Goal: Book appointment/travel/reservation

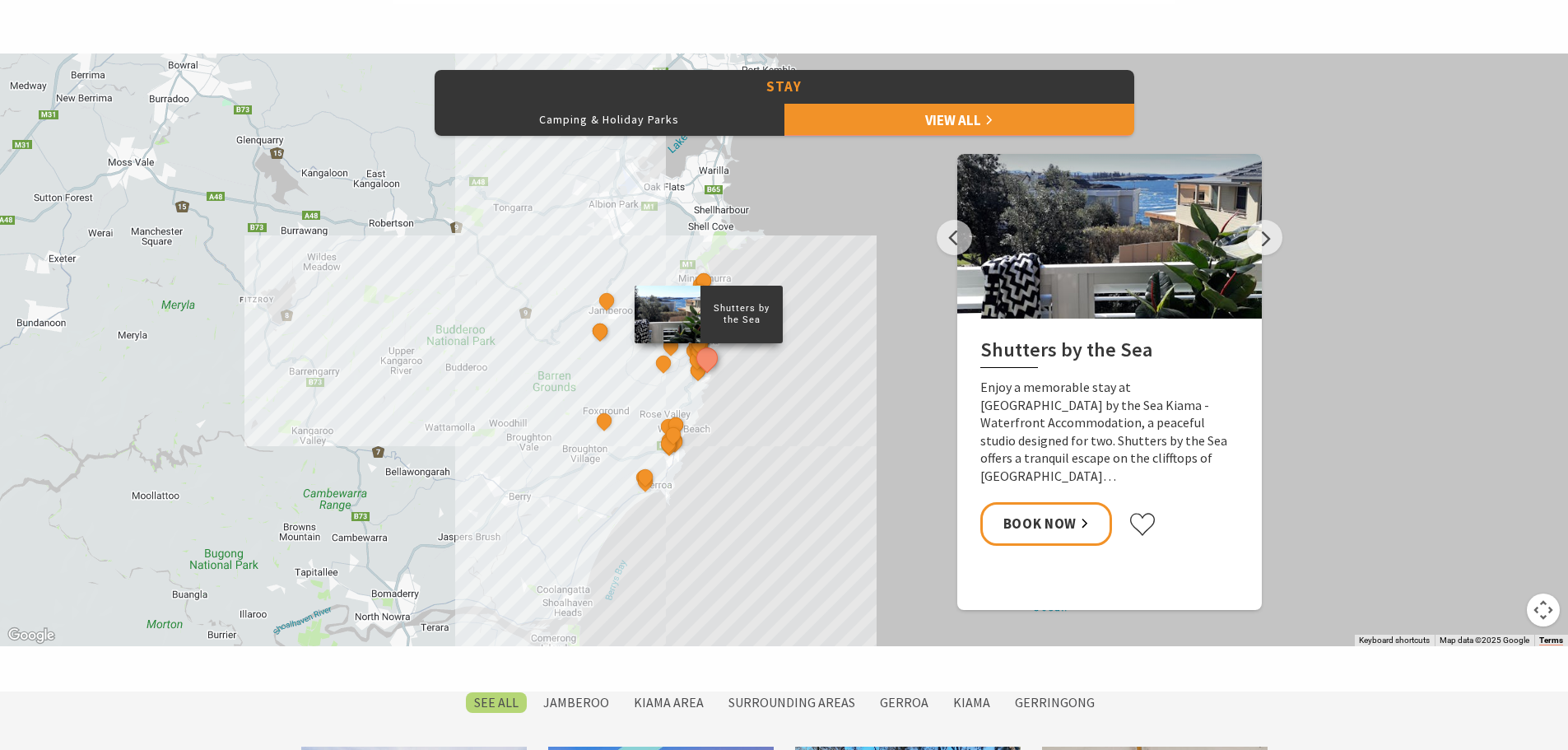
scroll to position [752, 0]
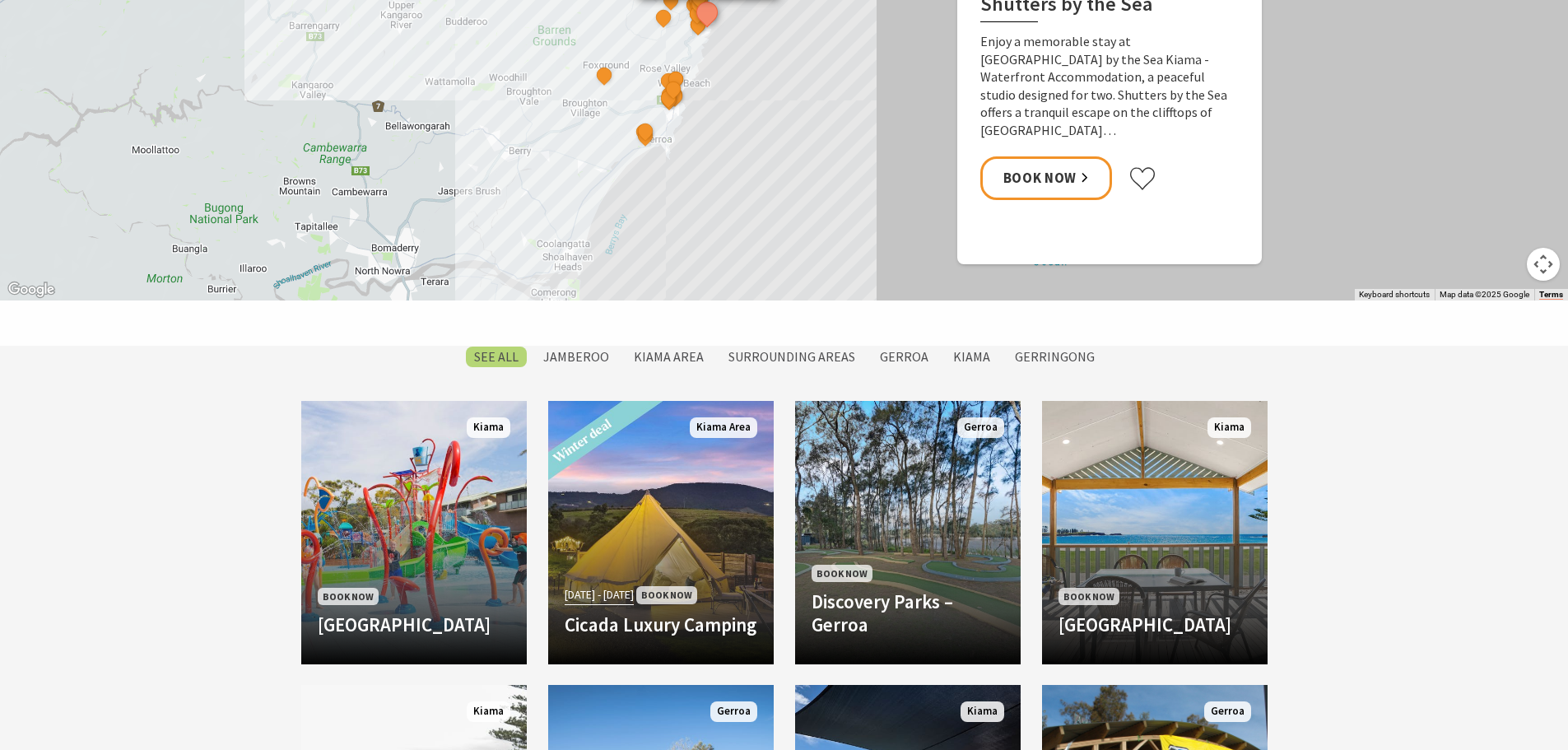
click at [568, 247] on div "Shutters by the Sea The Sebel Kiama Seaside Escape 1 Kiama Coast Holiday Parks …" at bounding box center [784, 4] width 1568 height 593
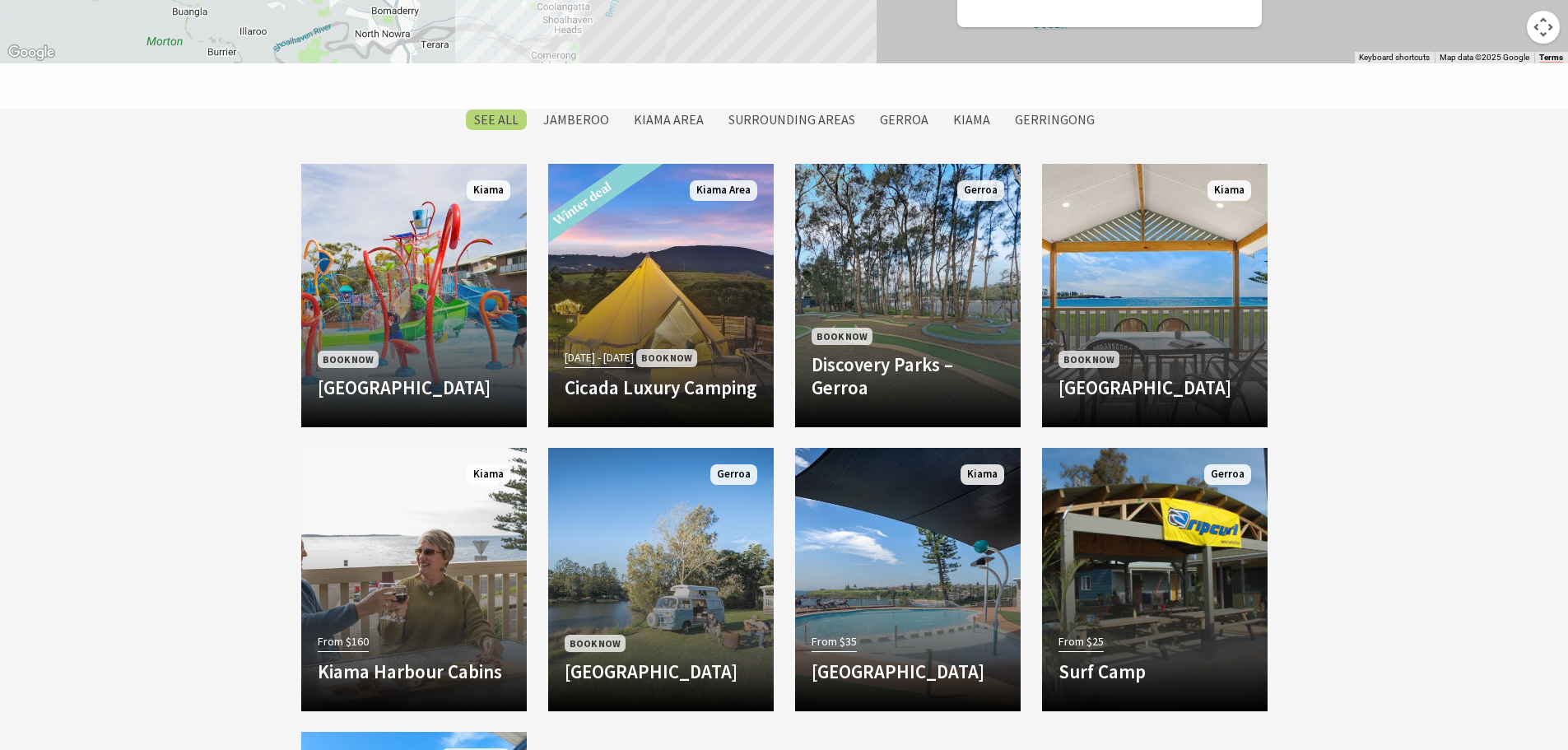
scroll to position [1322, 0]
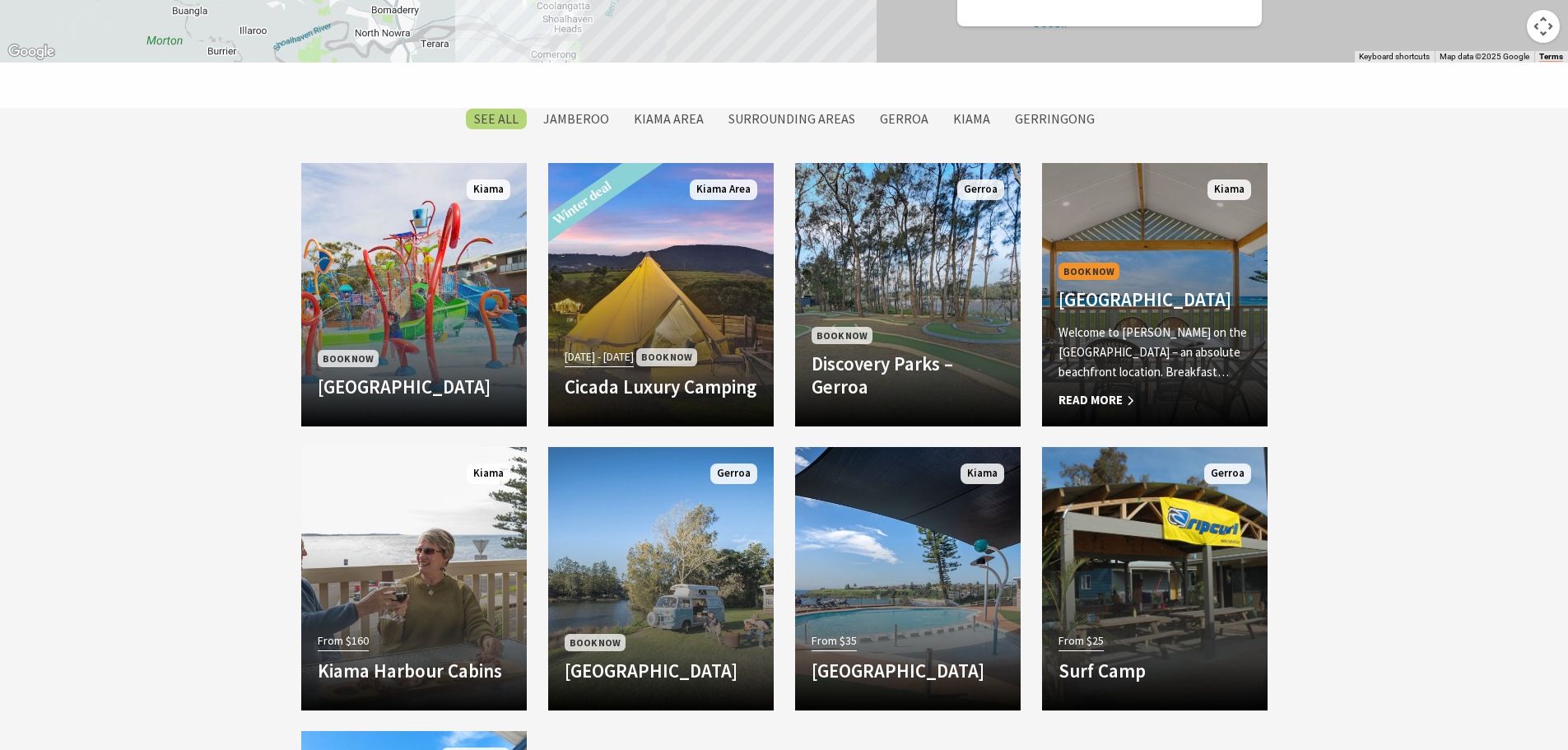
click at [1212, 288] on h4 "[GEOGRAPHIC_DATA]" at bounding box center [1155, 300] width 193 height 23
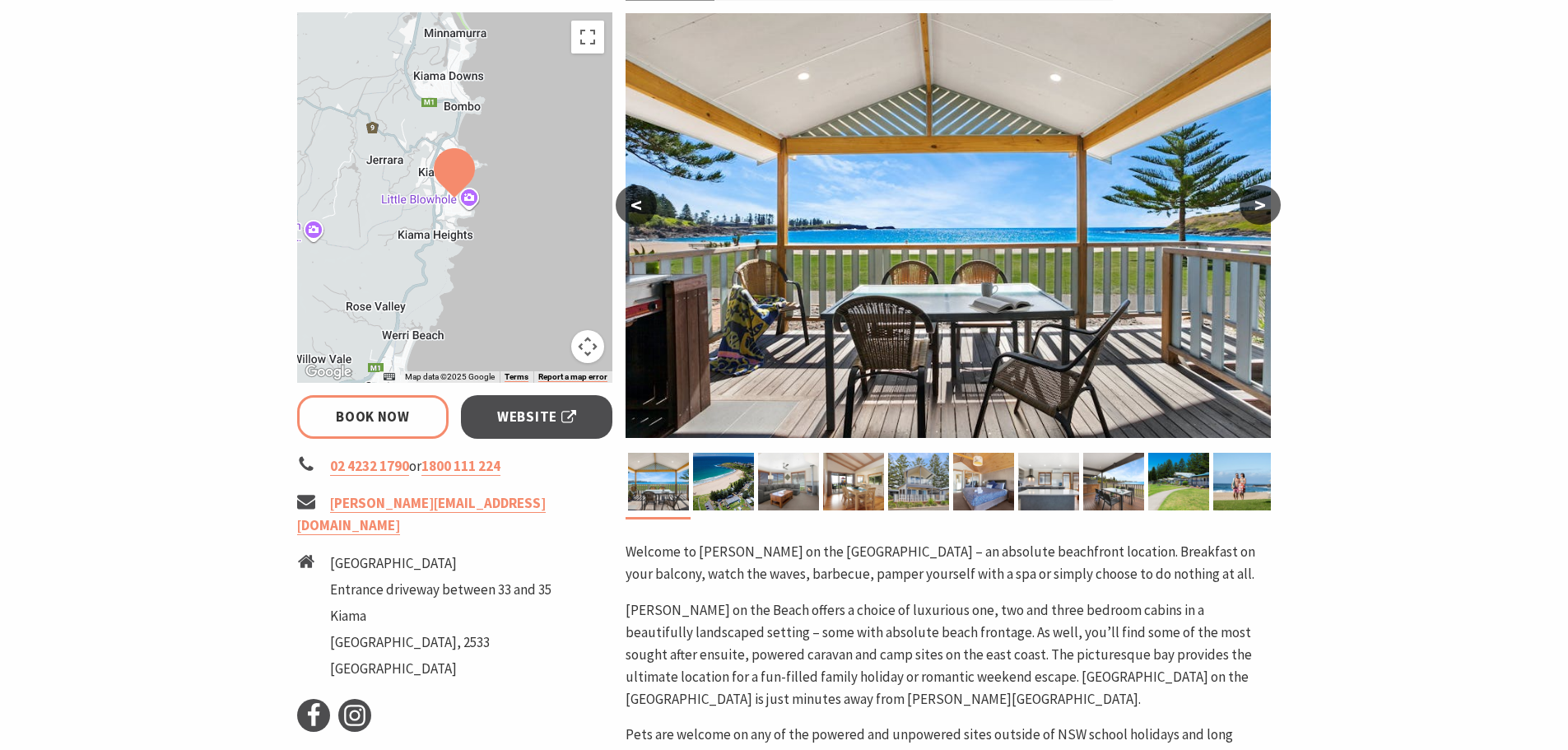
select select "3"
select select "2"
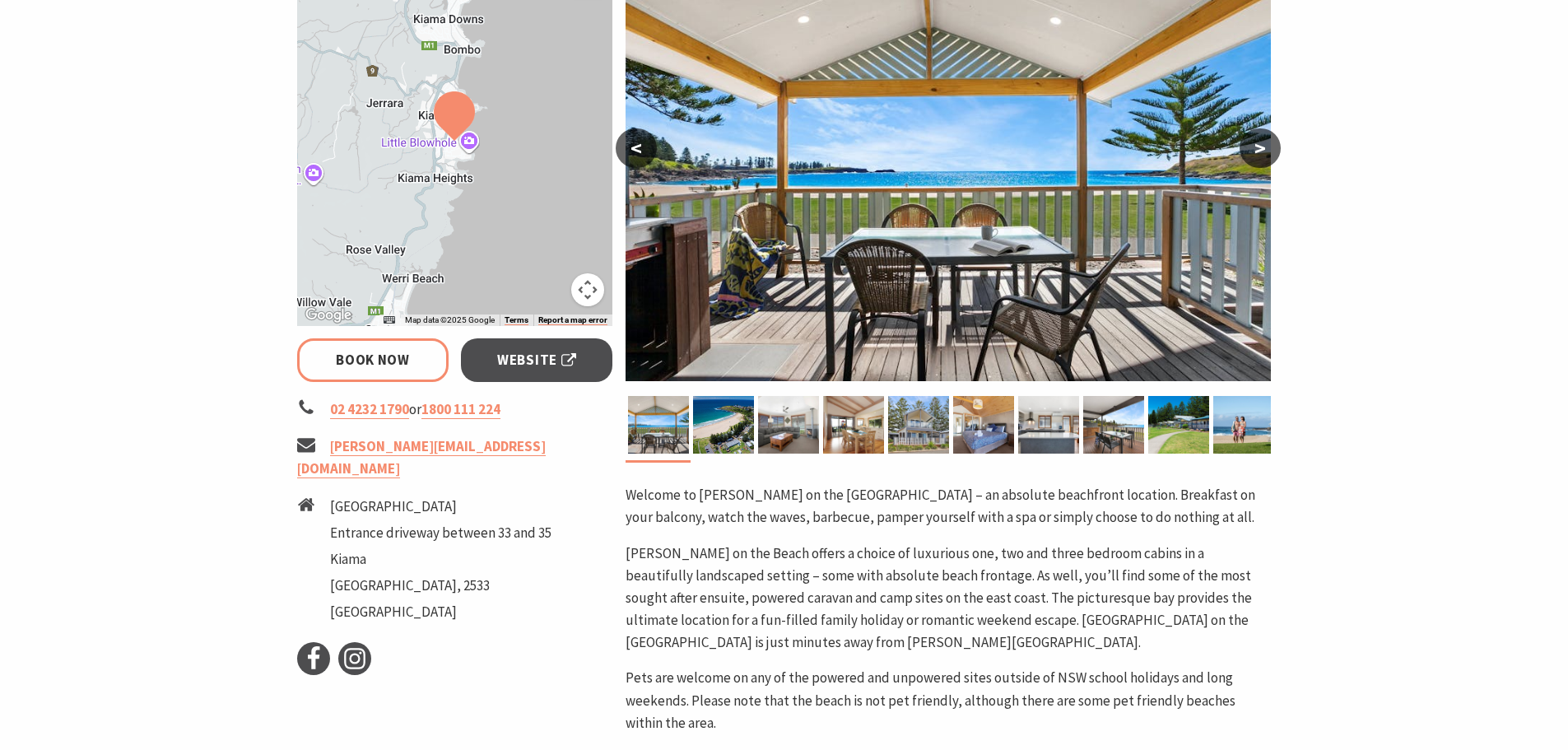
scroll to position [348, 0]
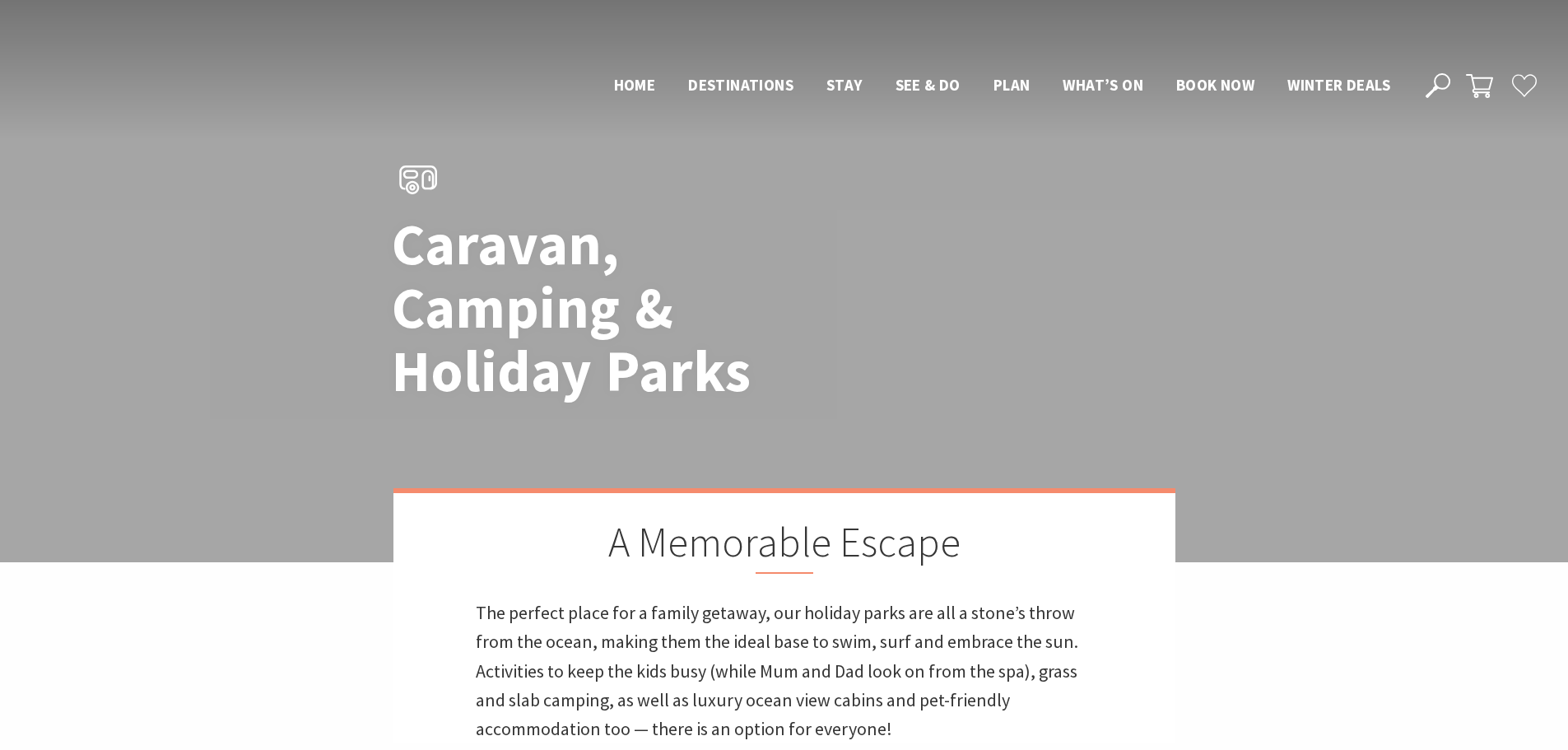
scroll to position [1322, 0]
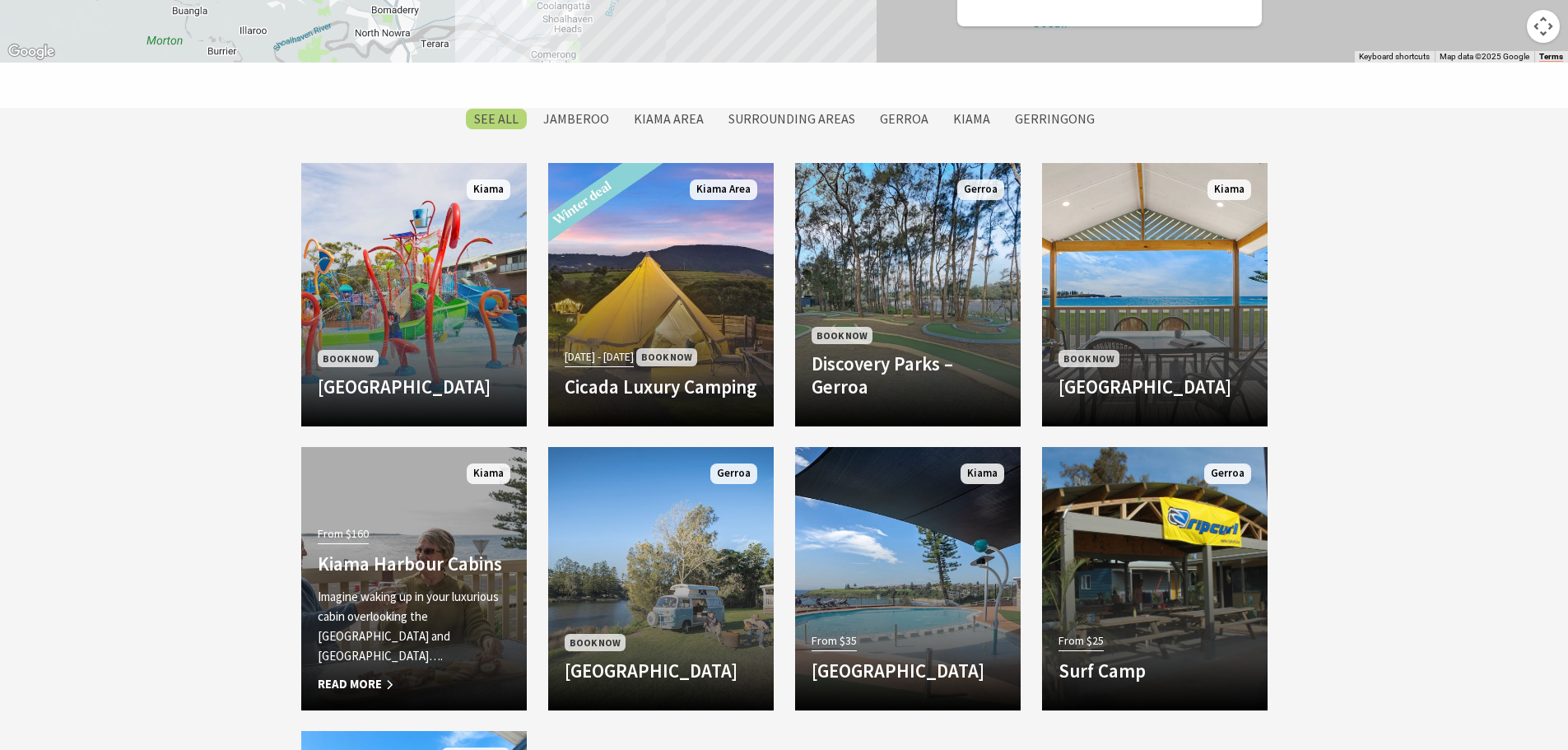
click at [427, 546] on div "From $160 Kiama Harbour Cabins Imagine waking up in your luxurious cabin overlo…" at bounding box center [414, 608] width 226 height 172
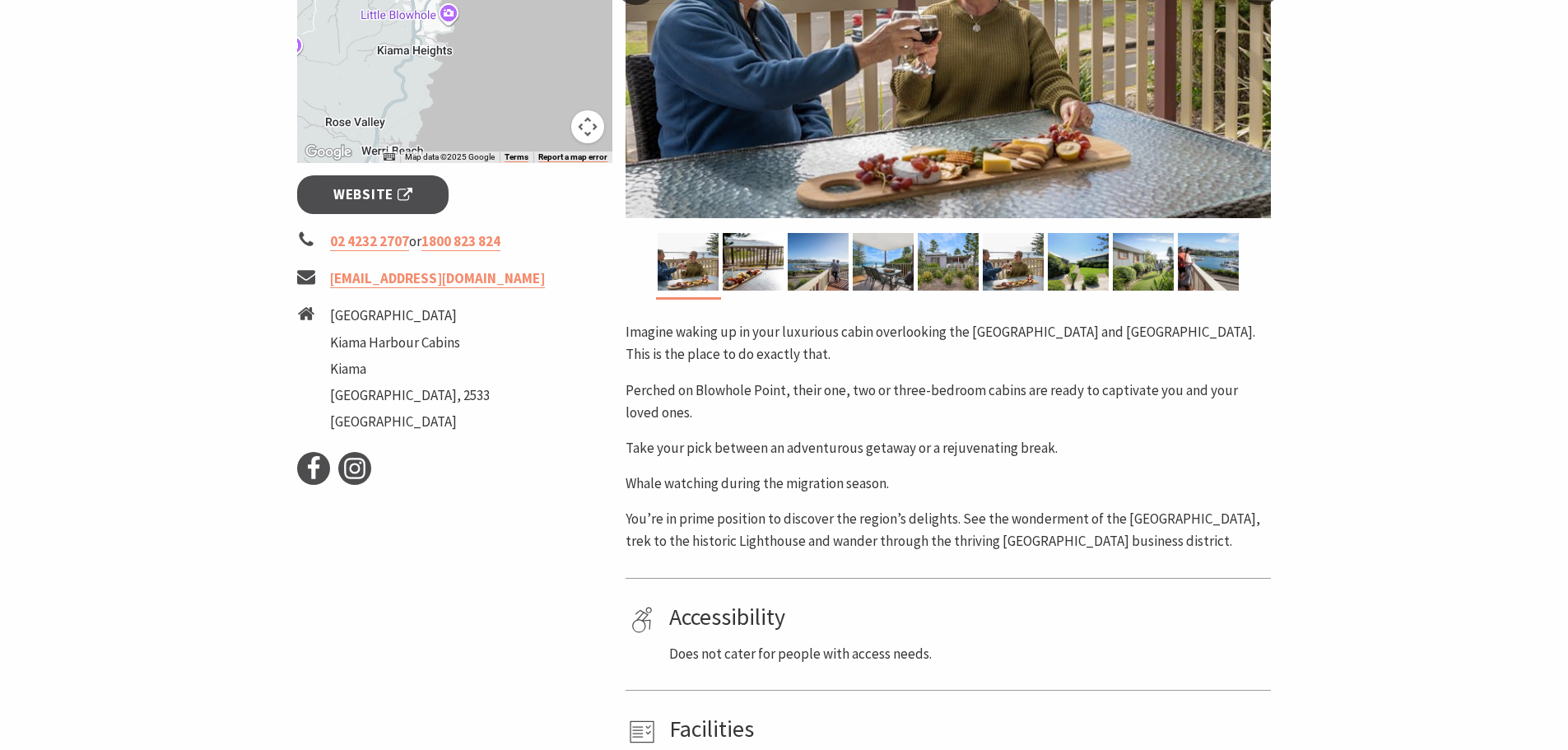
scroll to position [513, 0]
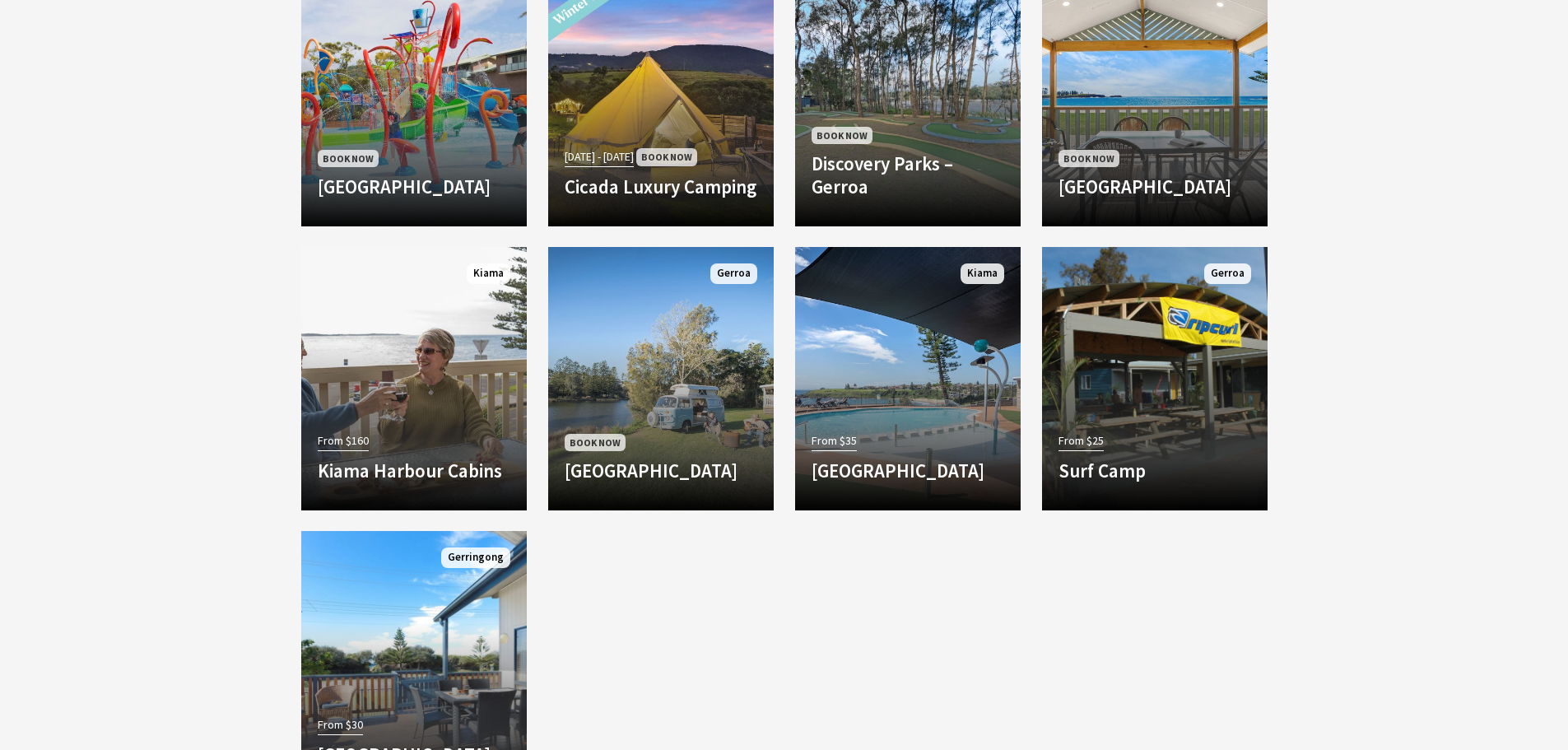
scroll to position [1523, 0]
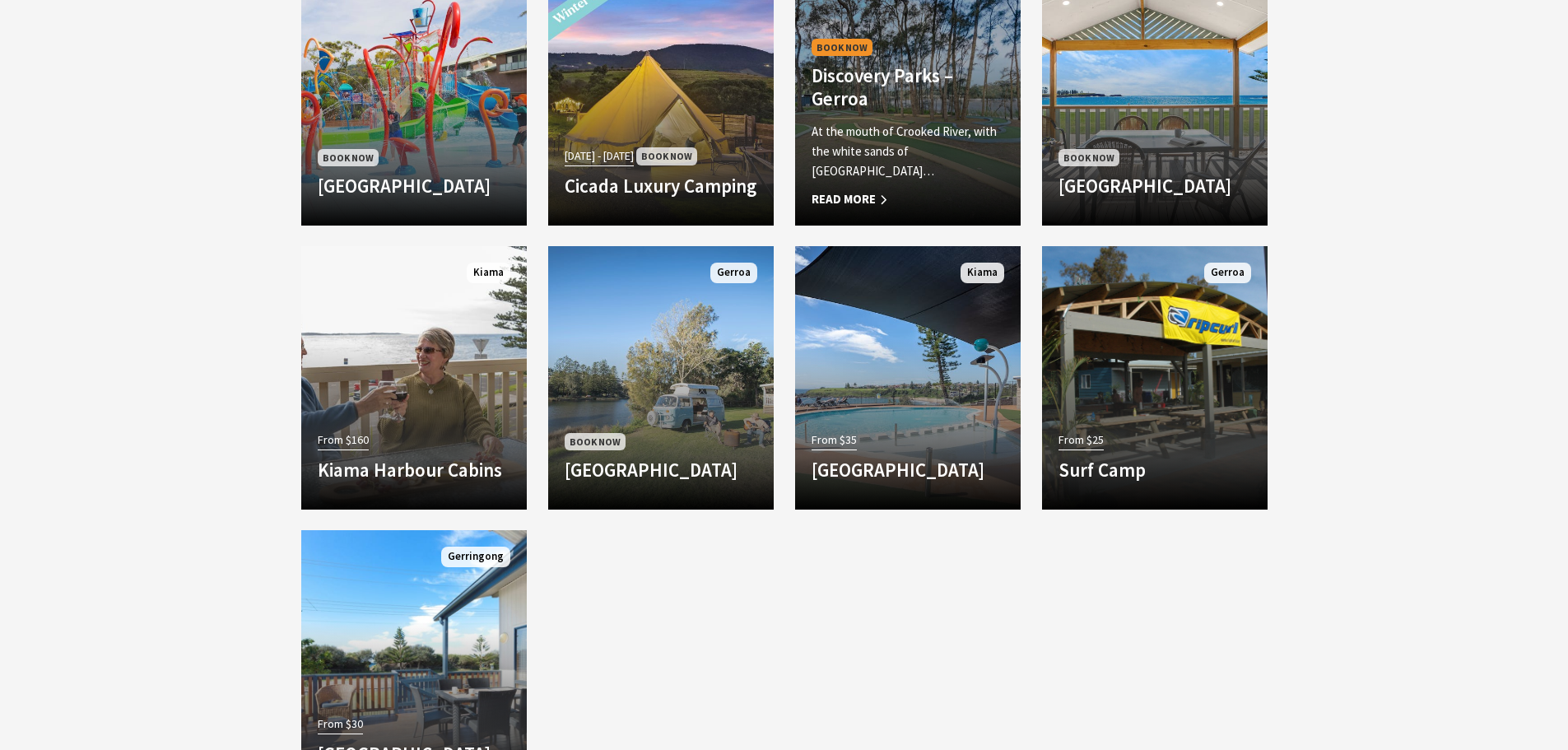
click at [945, 59] on div "Book Now Discovery Parks – Gerroa At the mouth of Crooked River, with the white…" at bounding box center [908, 122] width 226 height 174
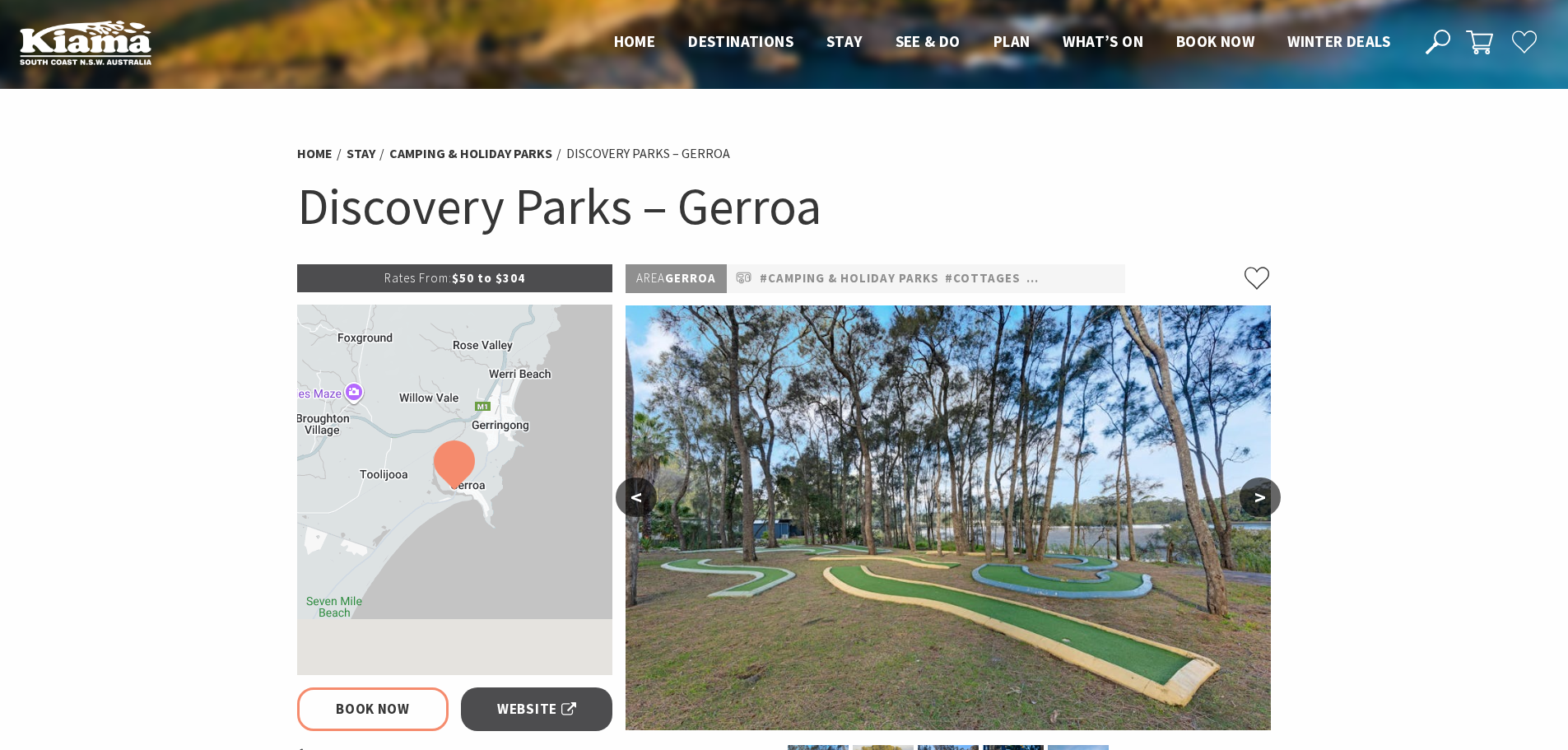
select select "3"
select select "2"
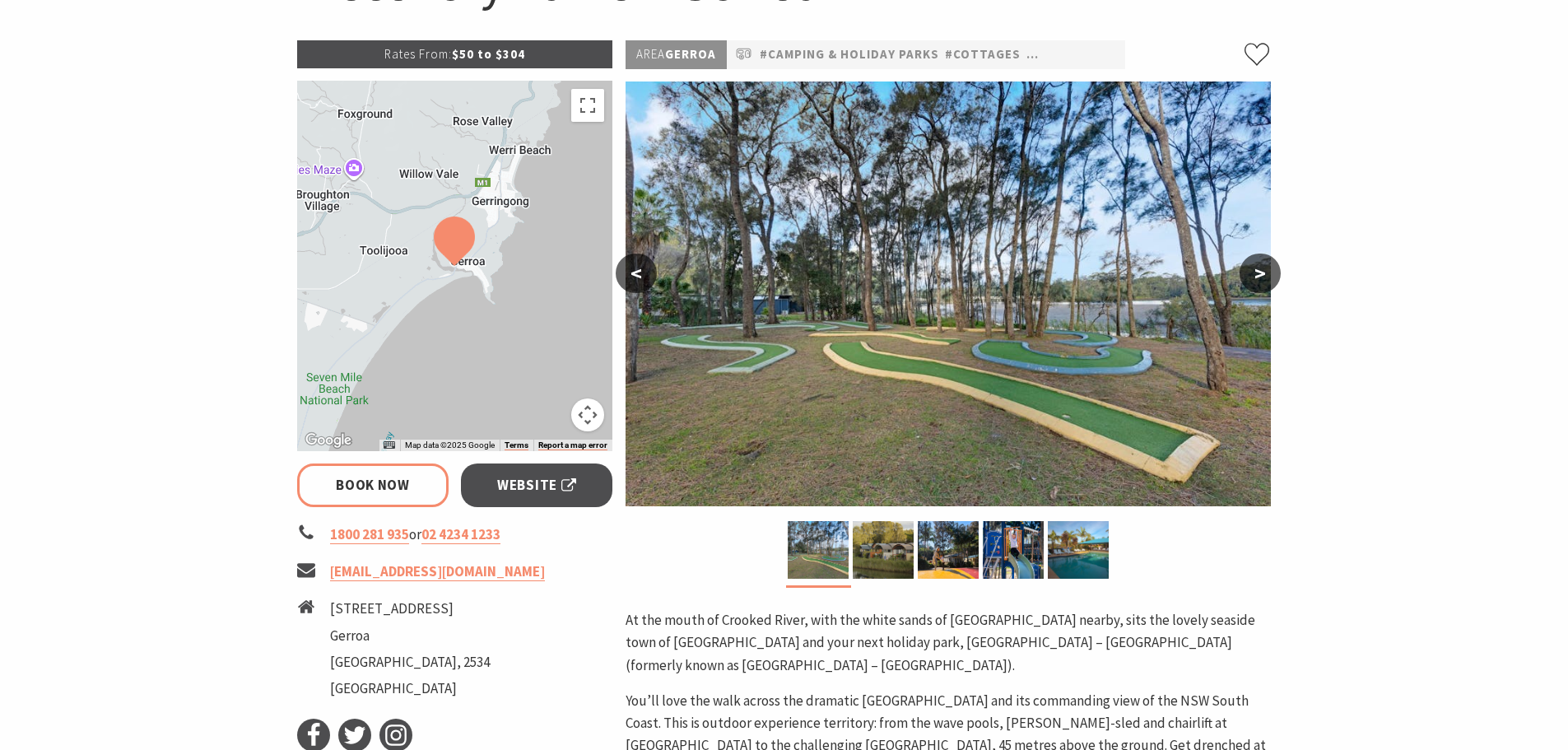
scroll to position [225, 0]
click at [1066, 557] on img at bounding box center [1078, 549] width 61 height 58
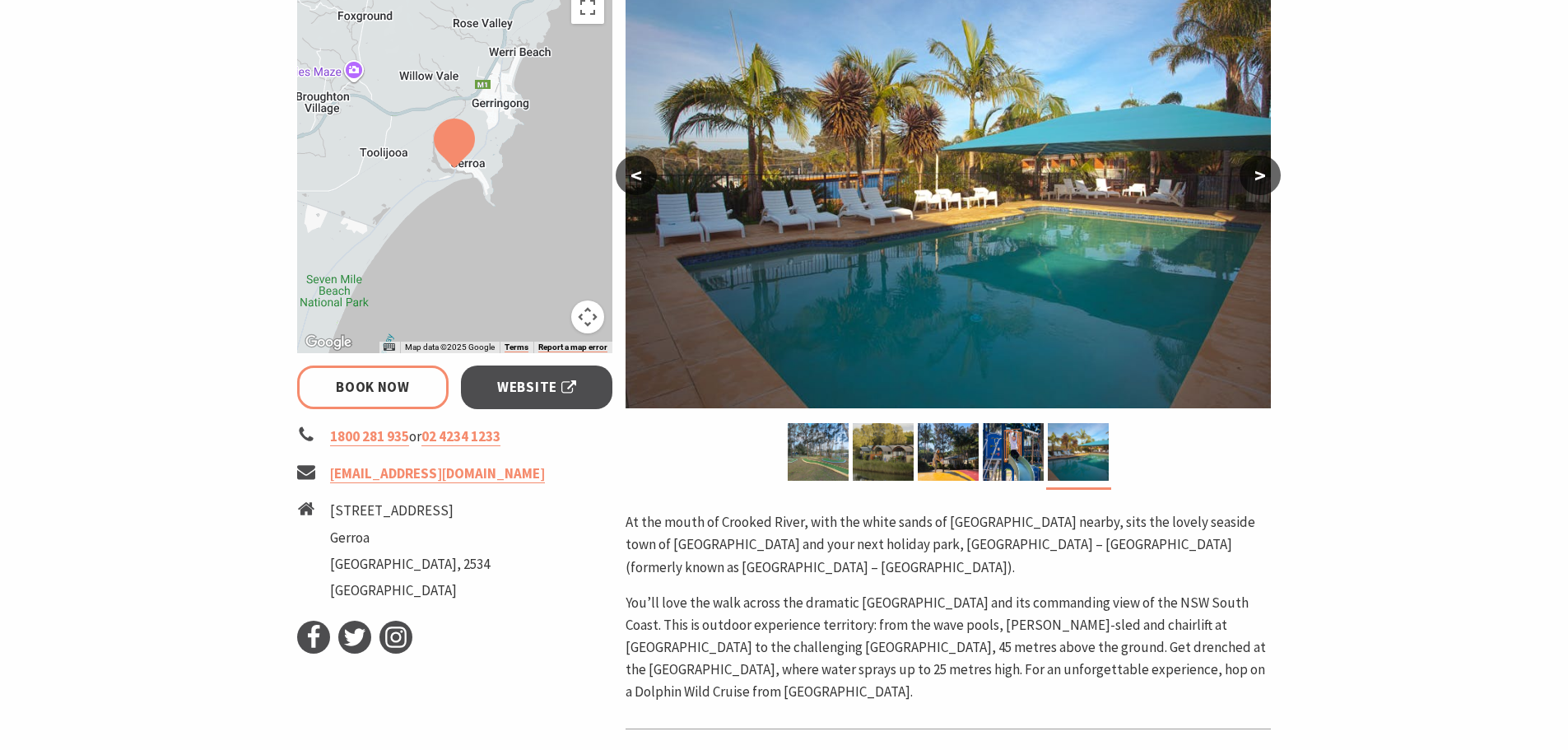
scroll to position [323, 0]
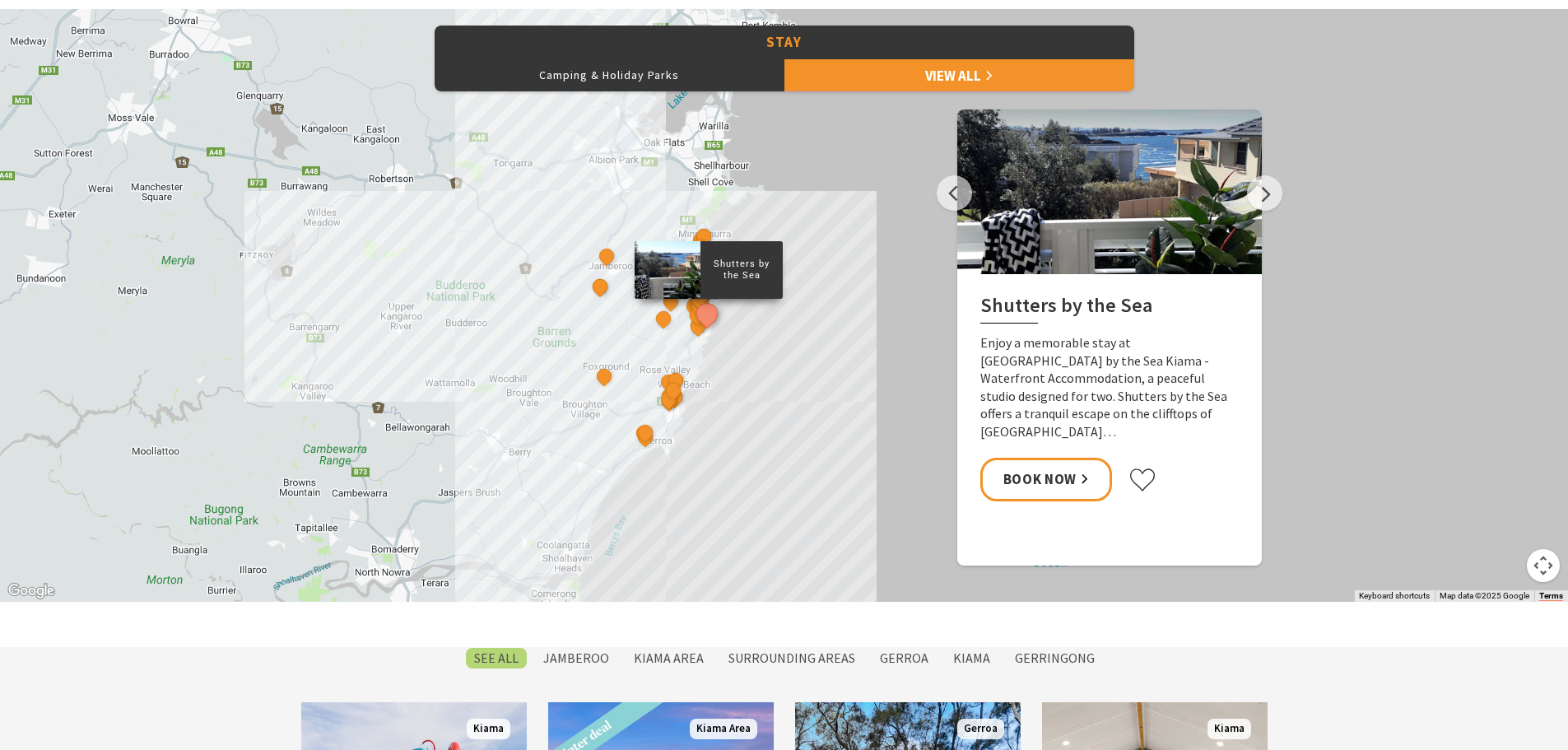
scroll to position [782, 0]
click at [894, 215] on div "Shutters by the Sea The Sebel Kiama Seaside Escape 1 Kiama Coast Holiday Parks …" at bounding box center [784, 306] width 1568 height 593
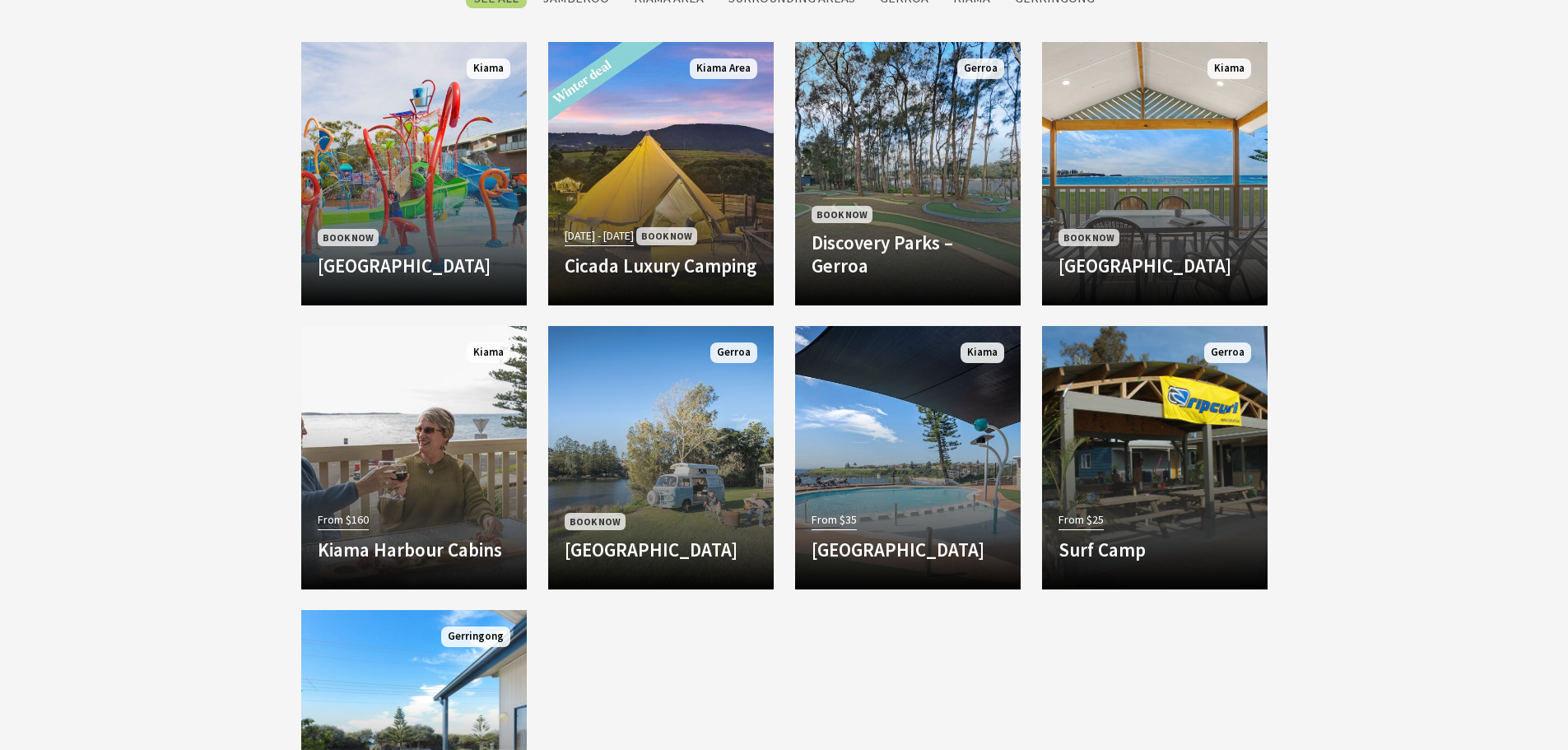
scroll to position [1460, 0]
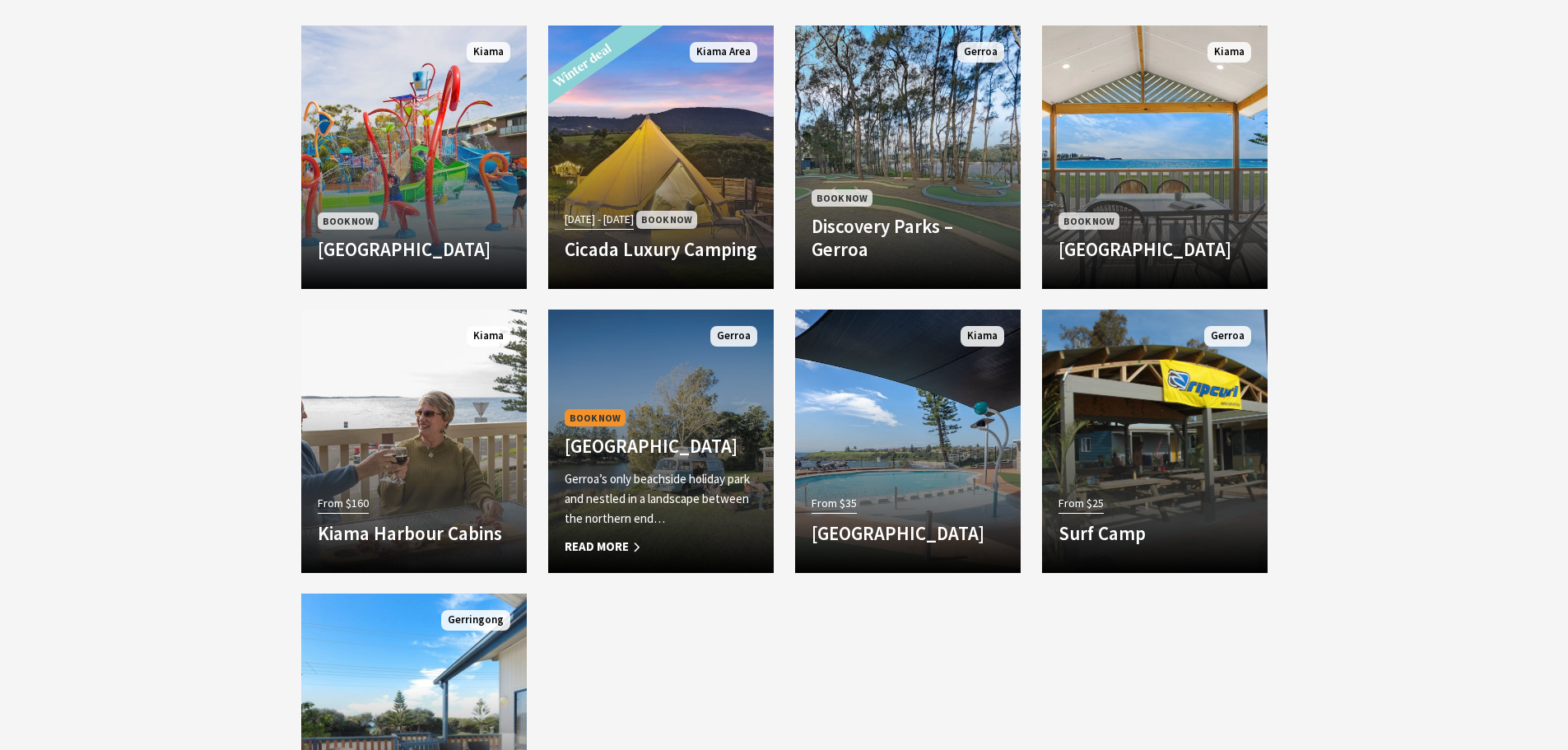
click at [632, 406] on div "Book Now Seven Mile Beach Holiday Park Gerroa’s only beachside holiday park and…" at bounding box center [661, 482] width 226 height 151
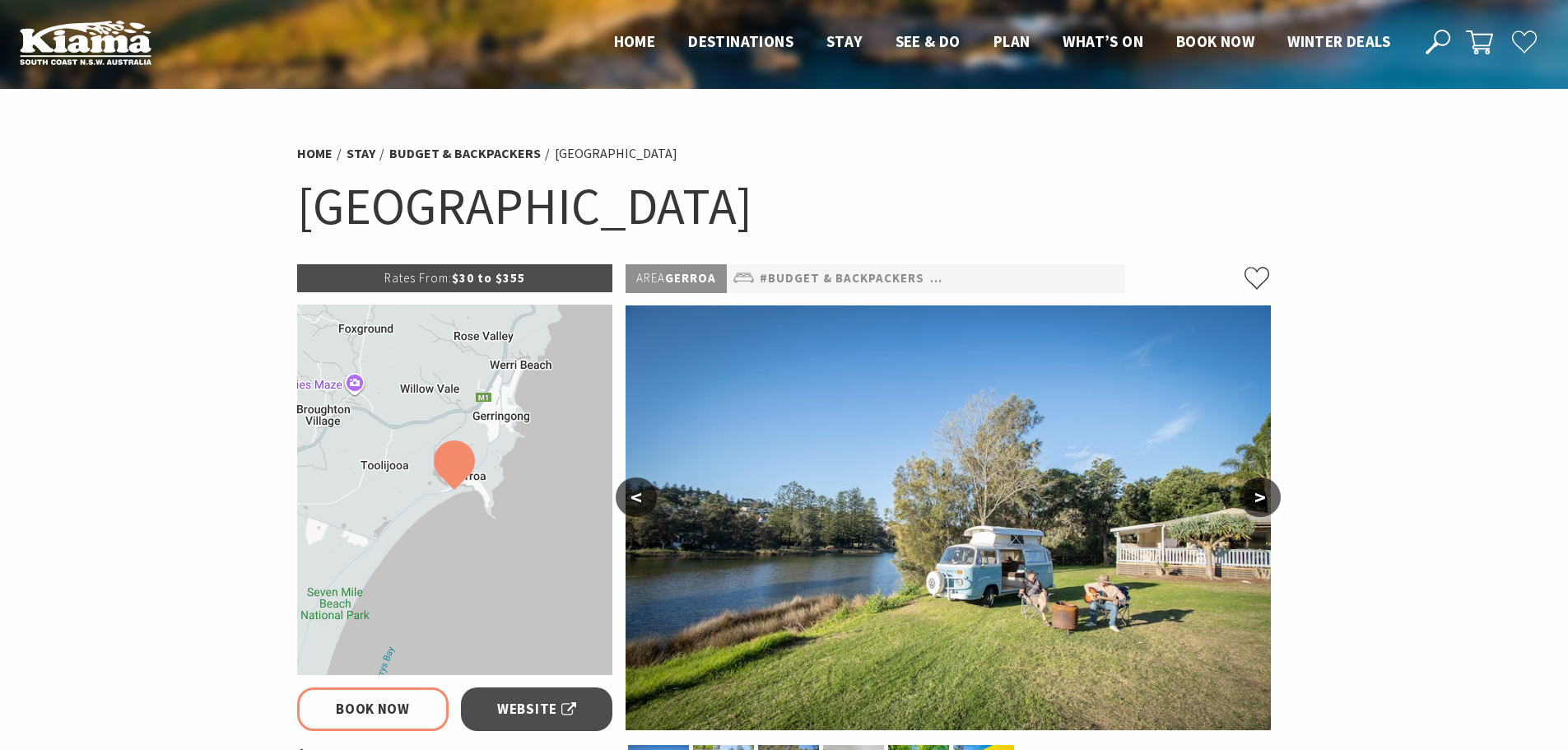
select select "3"
select select "2"
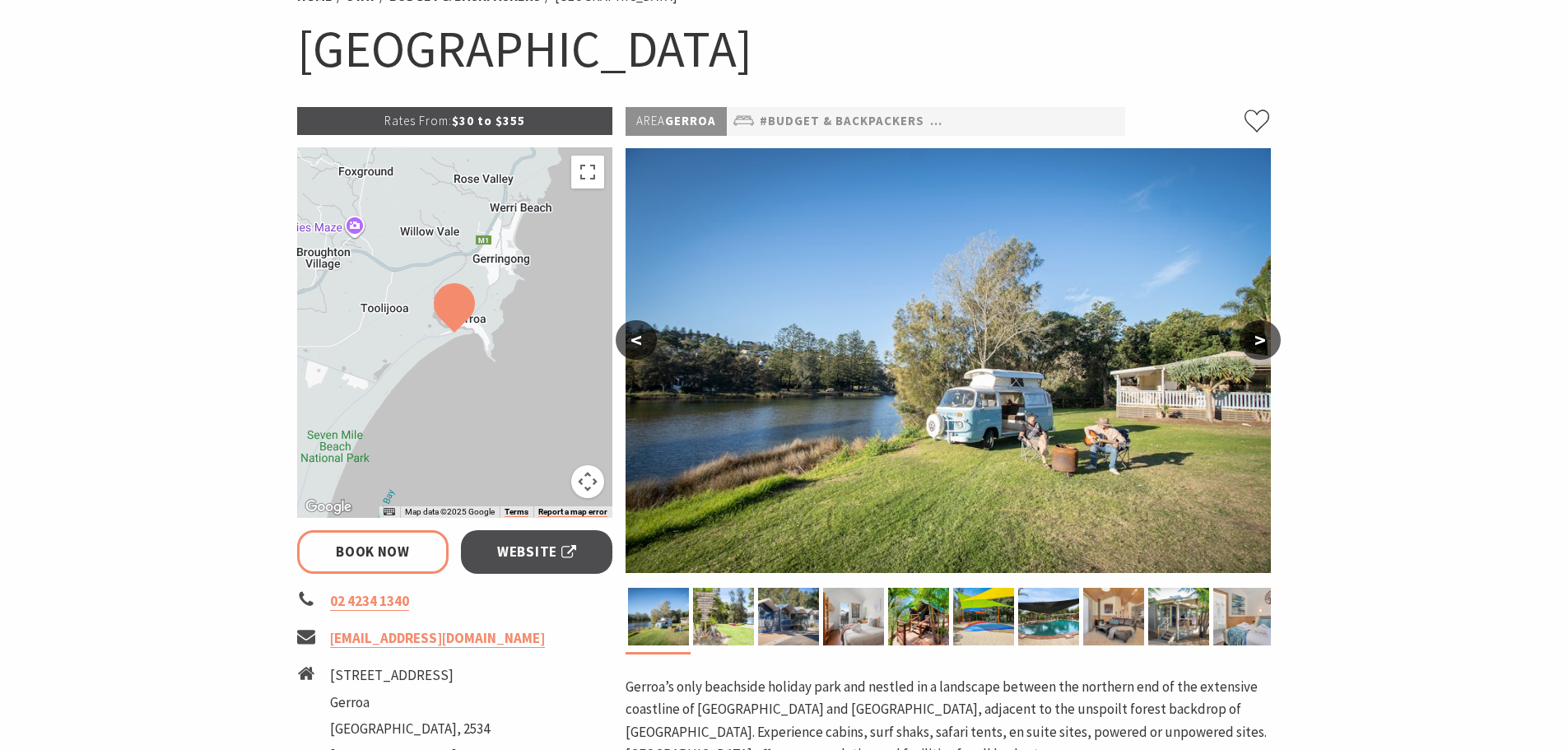
scroll to position [159, 0]
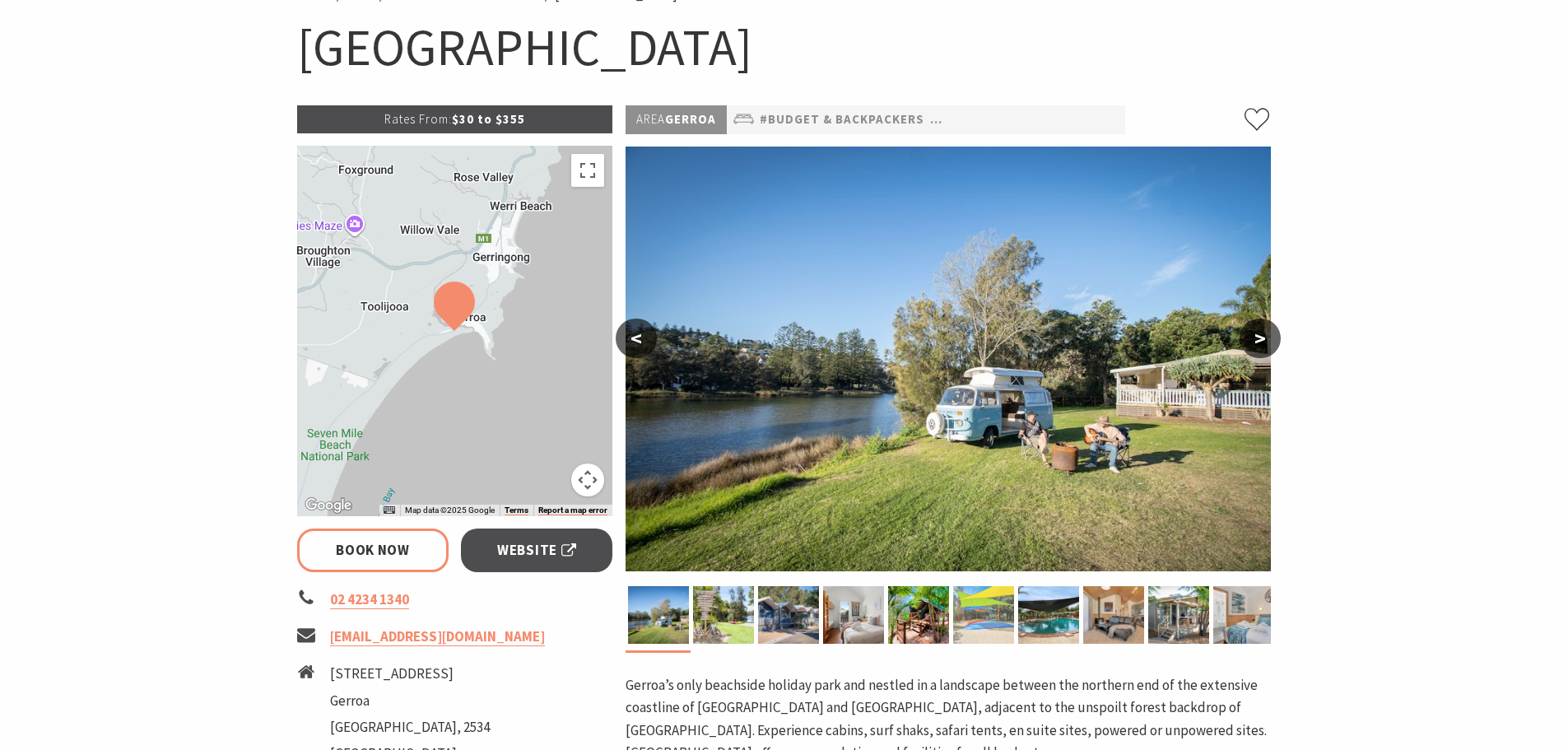
click at [968, 603] on img at bounding box center [983, 615] width 61 height 58
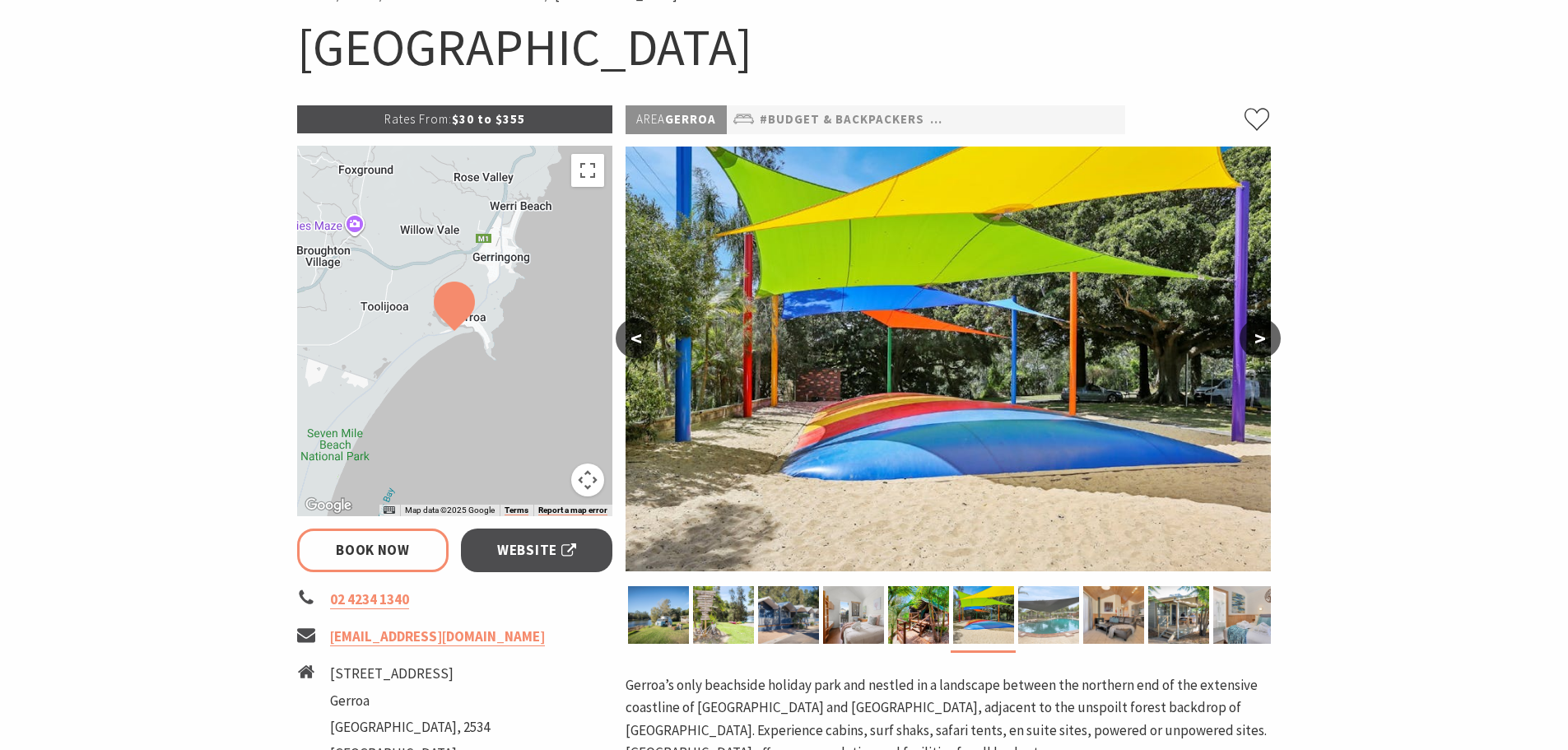
click at [1046, 612] on img at bounding box center [1048, 615] width 61 height 58
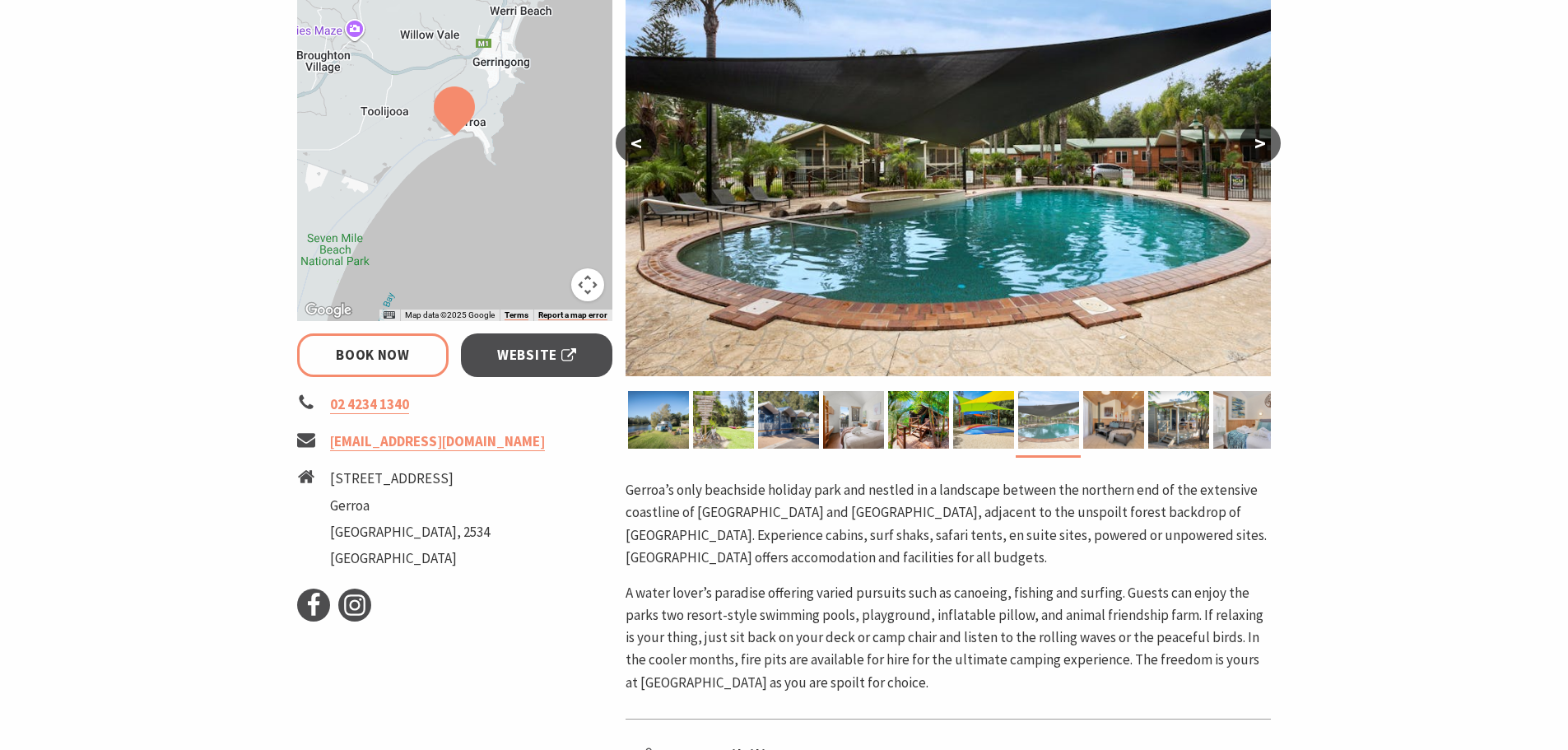
scroll to position [461, 0]
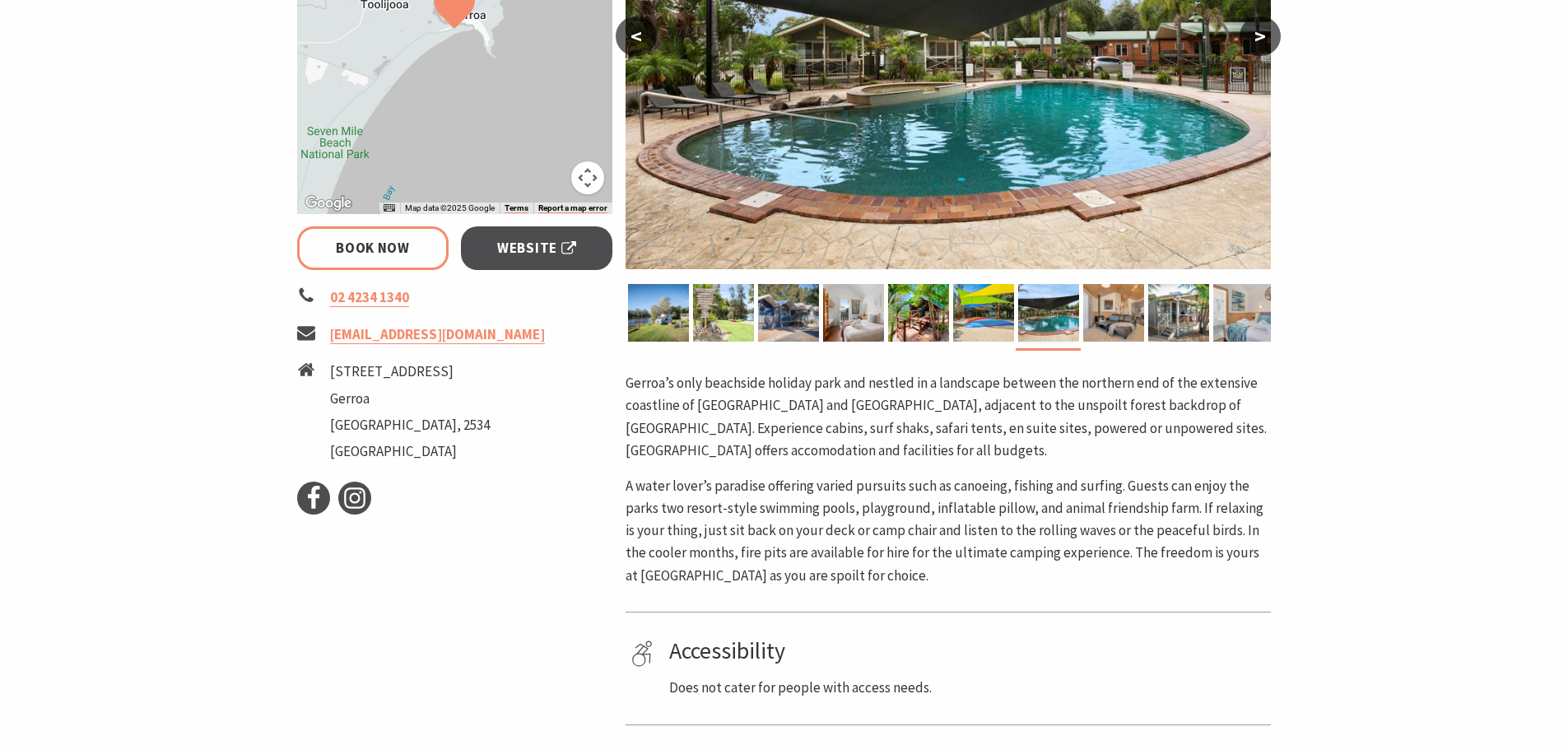
select select "3"
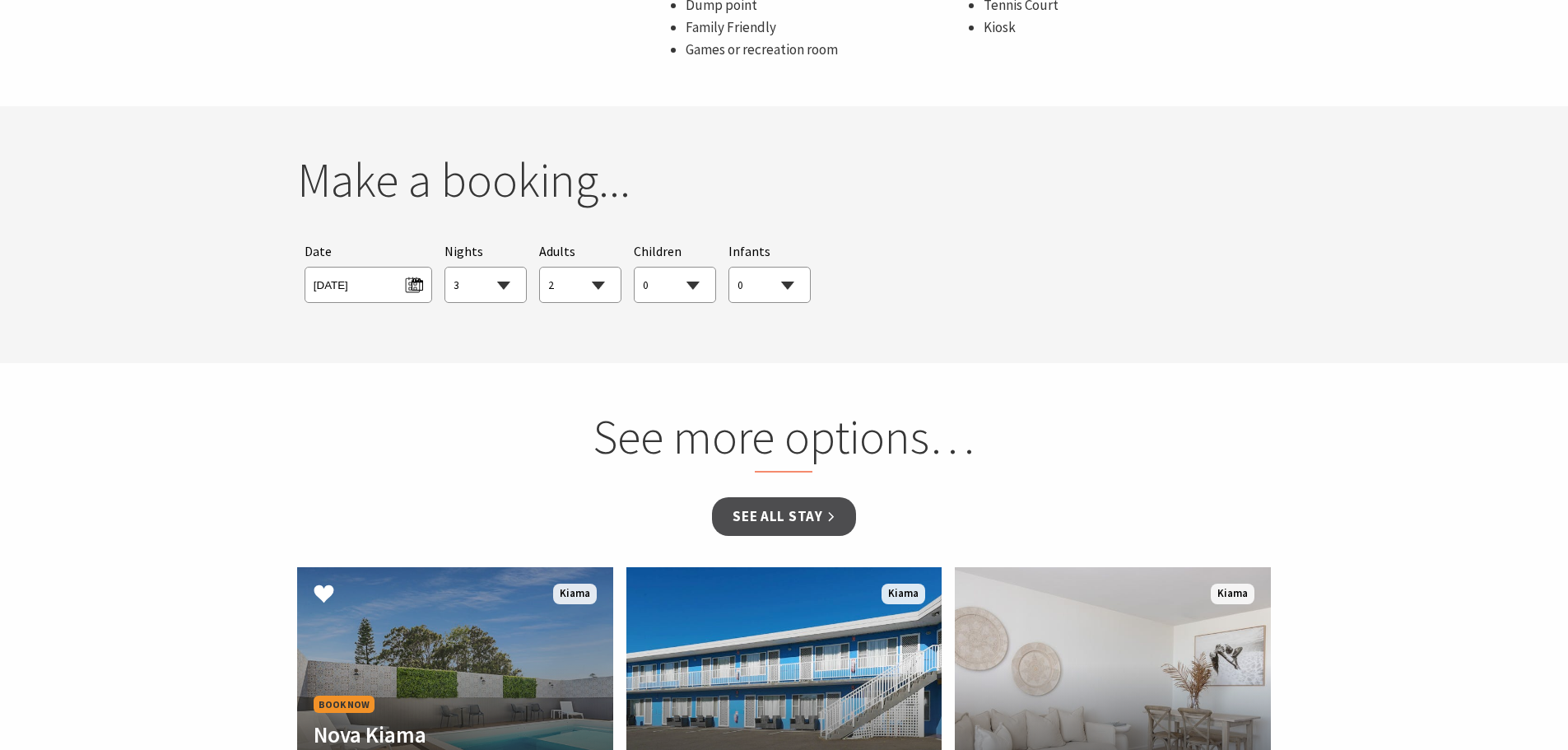
scroll to position [1427, 0]
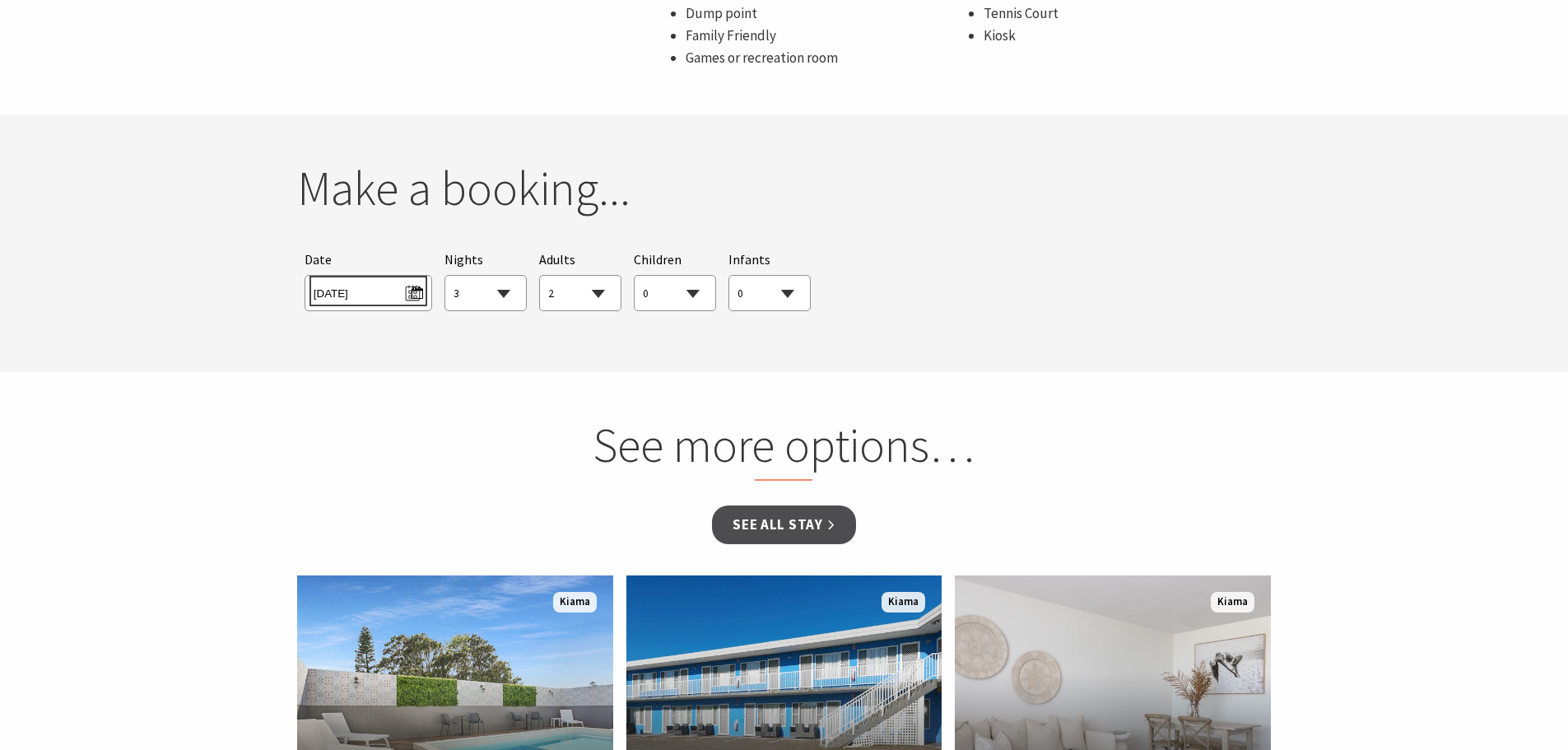
click at [417, 286] on span "[DATE]" at bounding box center [368, 291] width 110 height 22
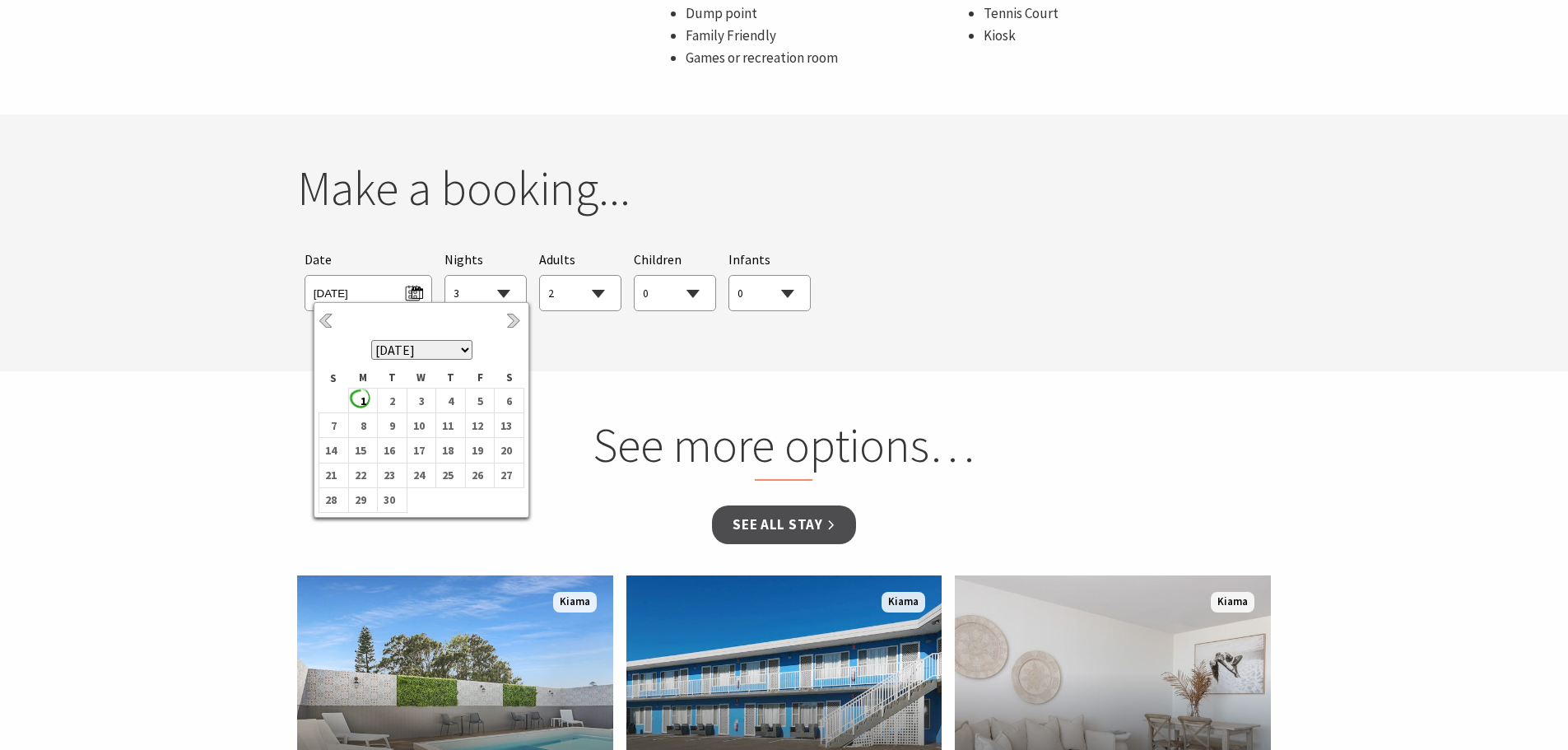
click at [506, 332] on th "[DATE] [DATE] [DATE] [DATE] [DATE] [DATE] [DATE] [DATE] [DATE] [DATE] [DATE] [D…" at bounding box center [422, 338] width 205 height 61
click at [510, 320] on link "Next" at bounding box center [516, 322] width 18 height 18
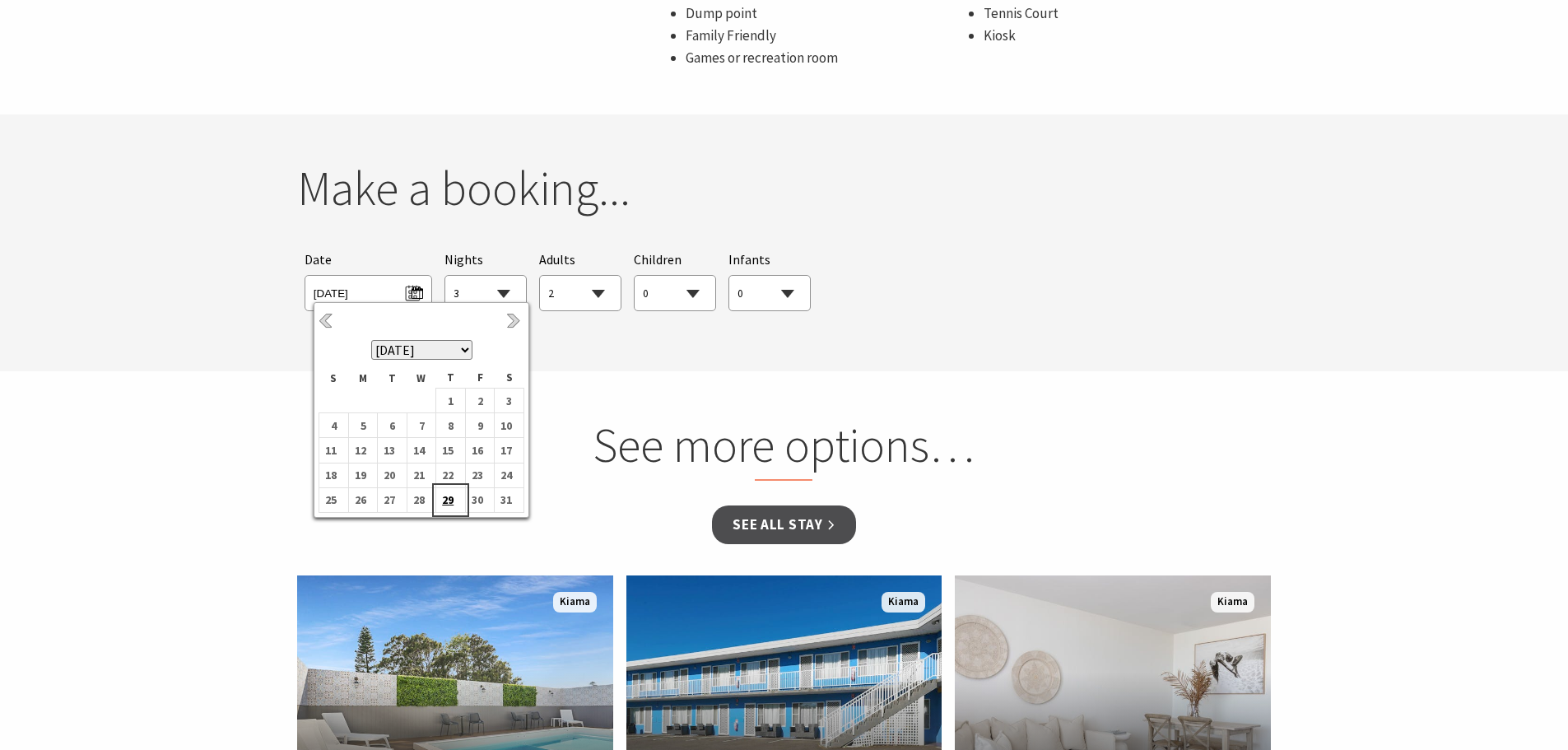
click at [452, 496] on b "29" at bounding box center [447, 500] width 21 height 21
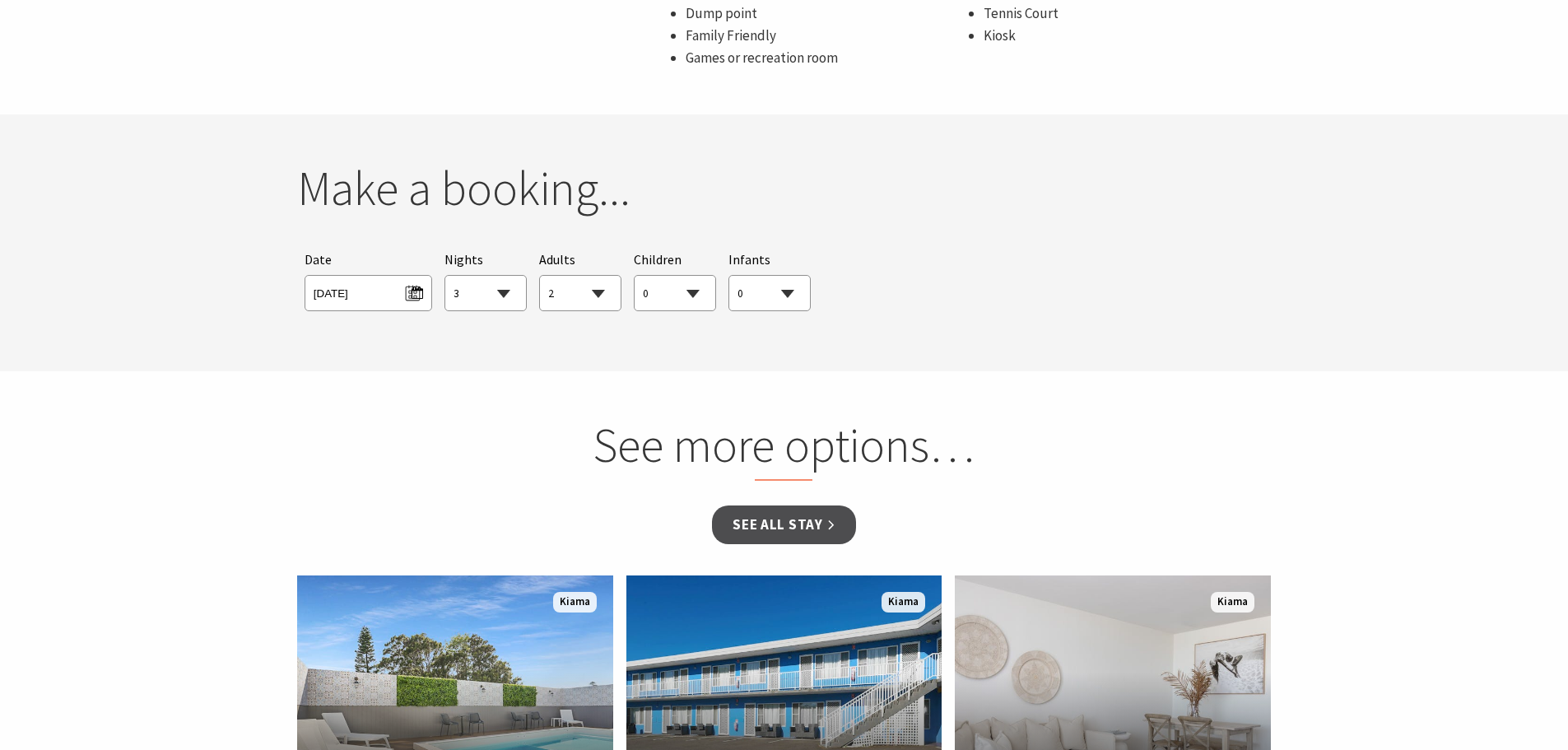
click at [690, 298] on select "0 1 2 3 4 5 6 7 8 9 10 11 12 13 14 15 16 17 18 19 20 21 22 23 24 25 26 27 28 29…" at bounding box center [675, 294] width 81 height 36
select select "2"
click at [635, 276] on select "0 1 2 3 4 5 6 7 8 9 10 11 12 13 14 15 16 17 18 19 20 21 22 23 24 25 26 27 28 29…" at bounding box center [675, 294] width 81 height 36
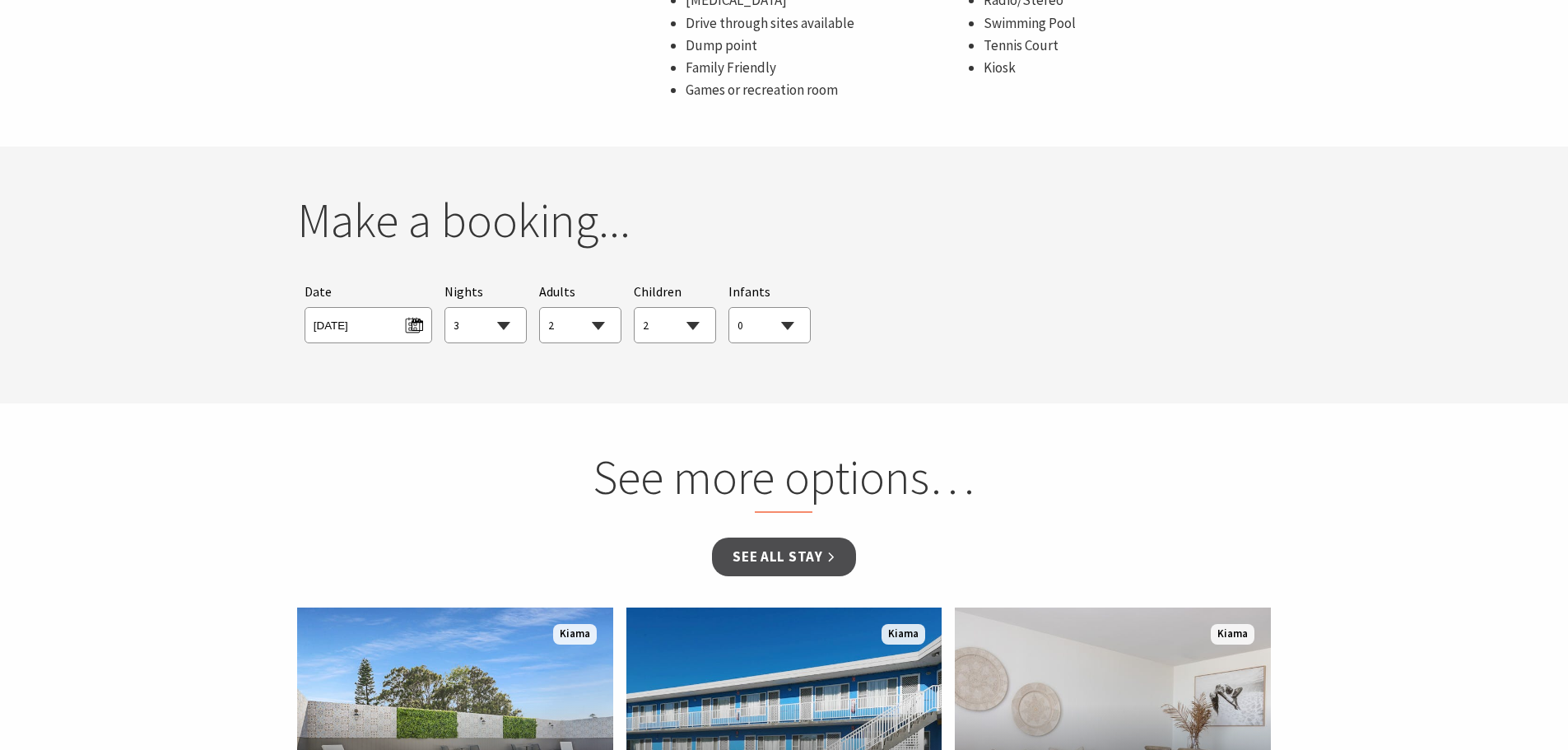
scroll to position [1394, 0]
click at [772, 332] on select "0 1 2 3 4 5 6 7 8 9 10 11 12 13 14 15 16 17 18 19 20 21 22 23 24 25 26 27 28 29…" at bounding box center [770, 327] width 81 height 36
click at [958, 332] on div "Searching for Accommodation Tours Events Car Hire Packages Date [DATE] Nights 1…" at bounding box center [784, 313] width 974 height 77
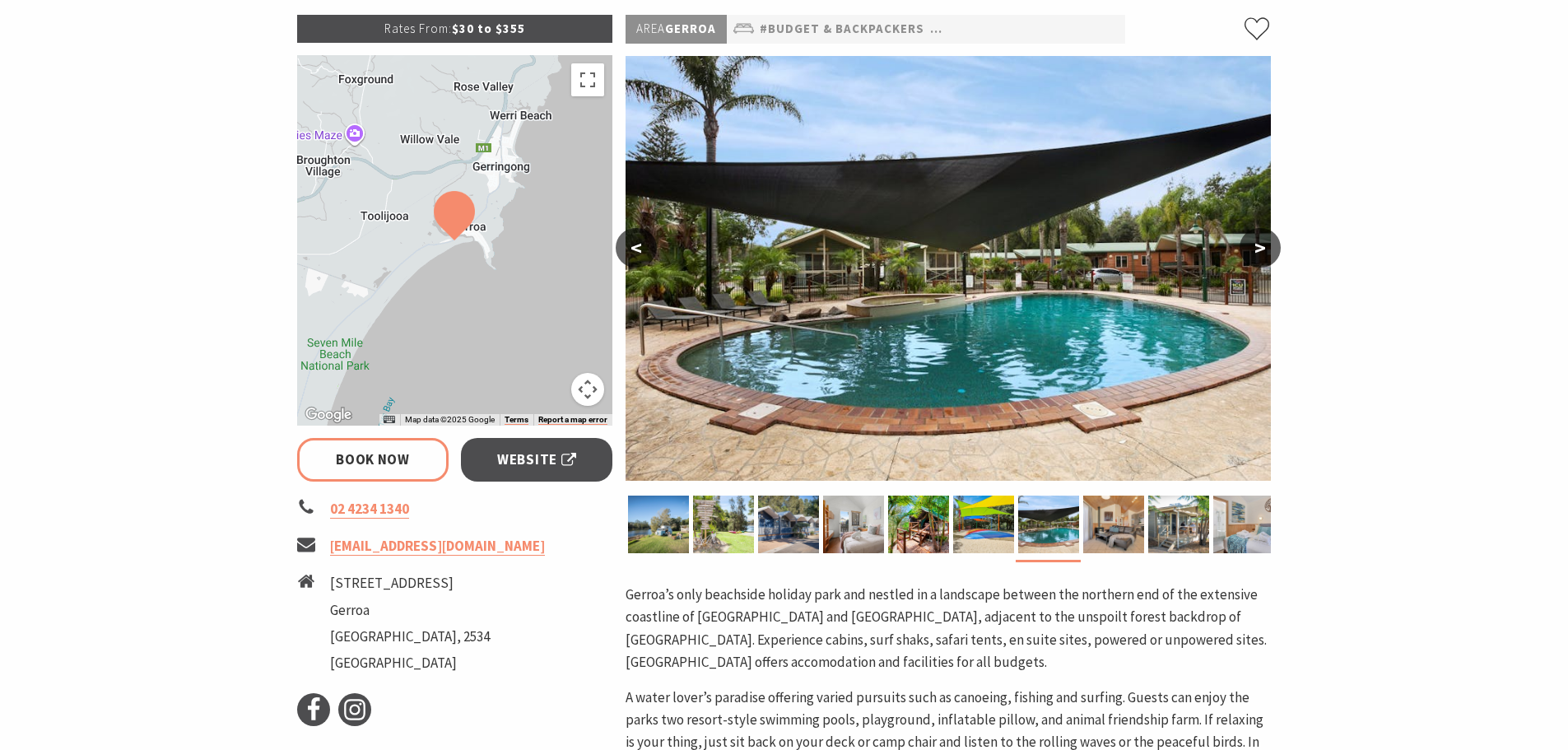
scroll to position [249, 0]
click at [404, 454] on link "Book Now" at bounding box center [373, 460] width 152 height 44
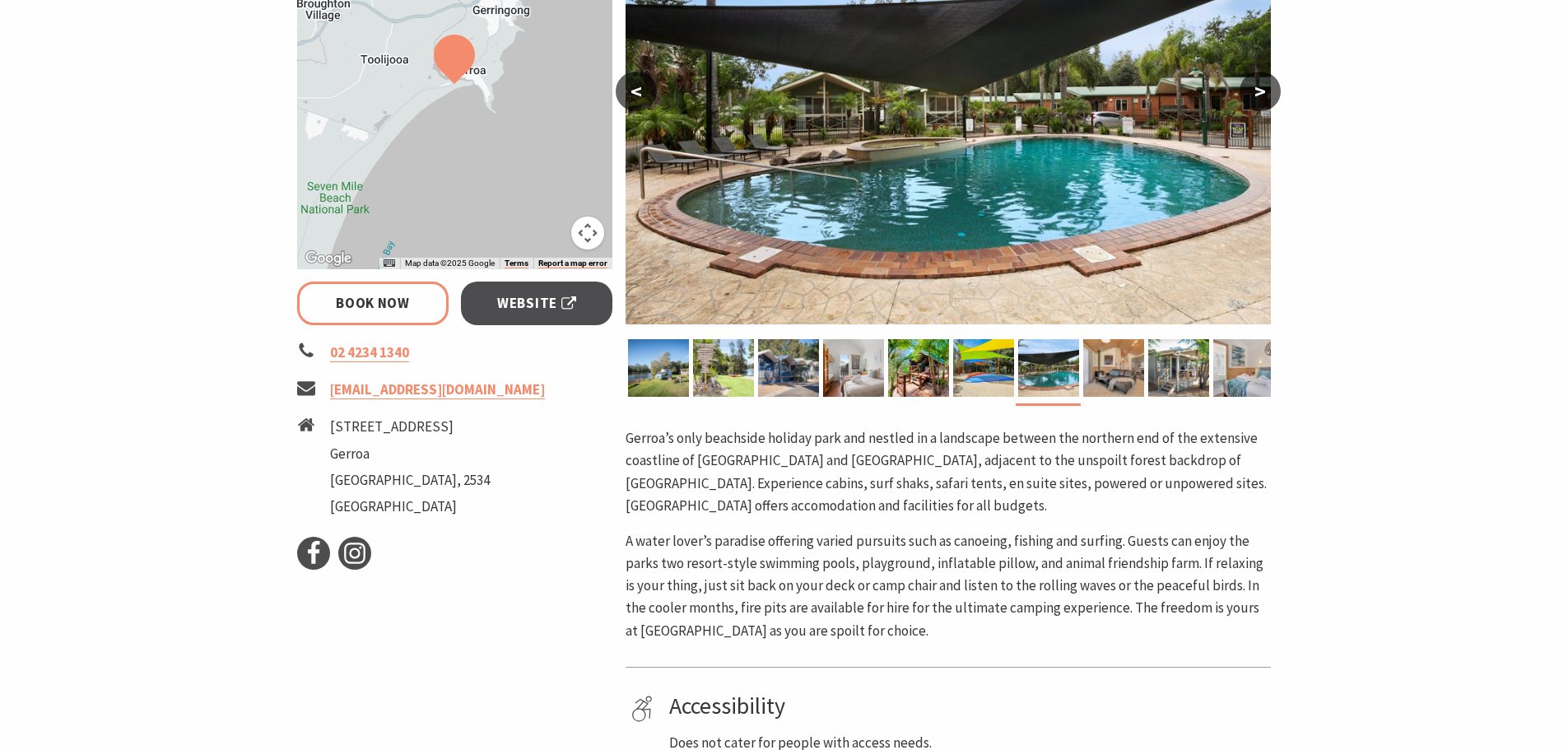
scroll to position [386, 0]
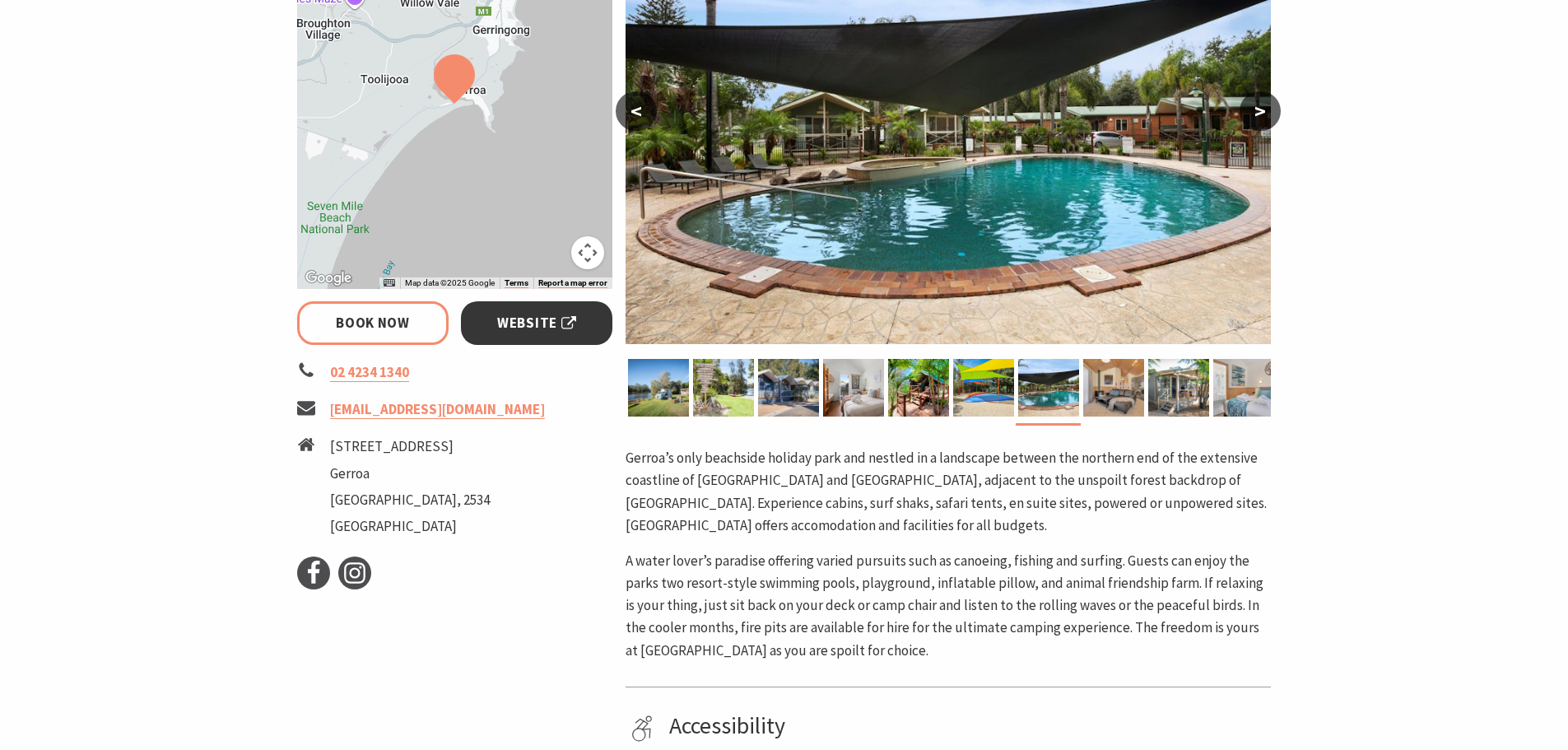
drag, startPoint x: 527, startPoint y: 314, endPoint x: 493, endPoint y: 329, distance: 37.2
click at [493, 329] on link "Website" at bounding box center [537, 323] width 152 height 44
